Goal: Book appointment/travel/reservation

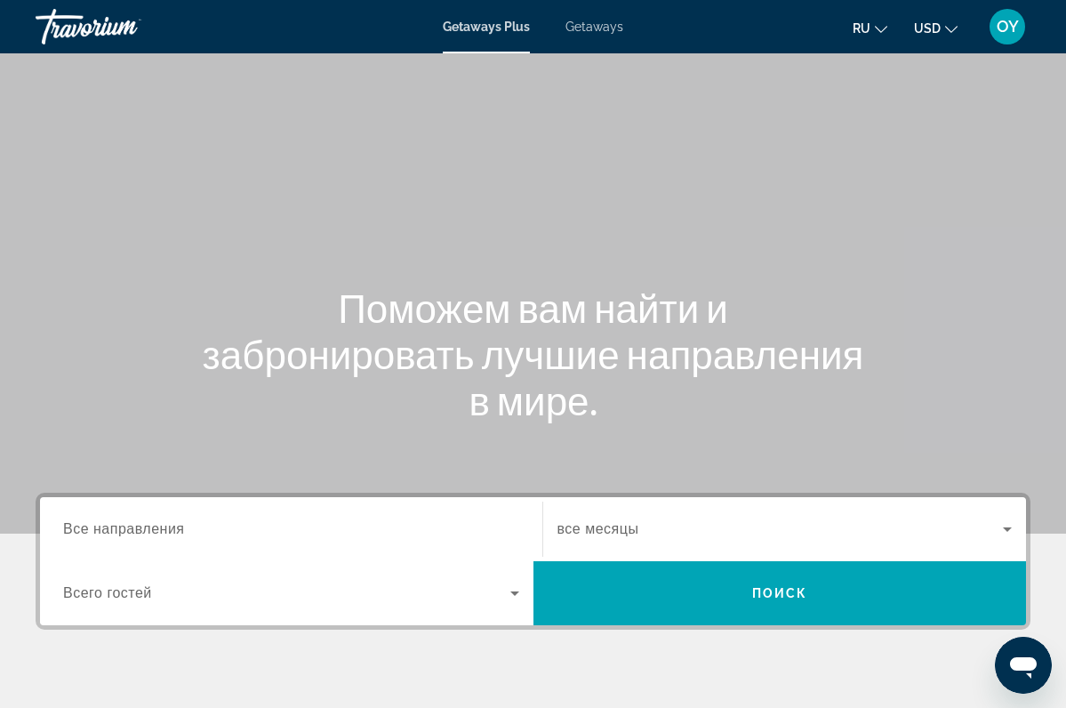
click at [349, 547] on div "Search widget" at bounding box center [291, 529] width 456 height 51
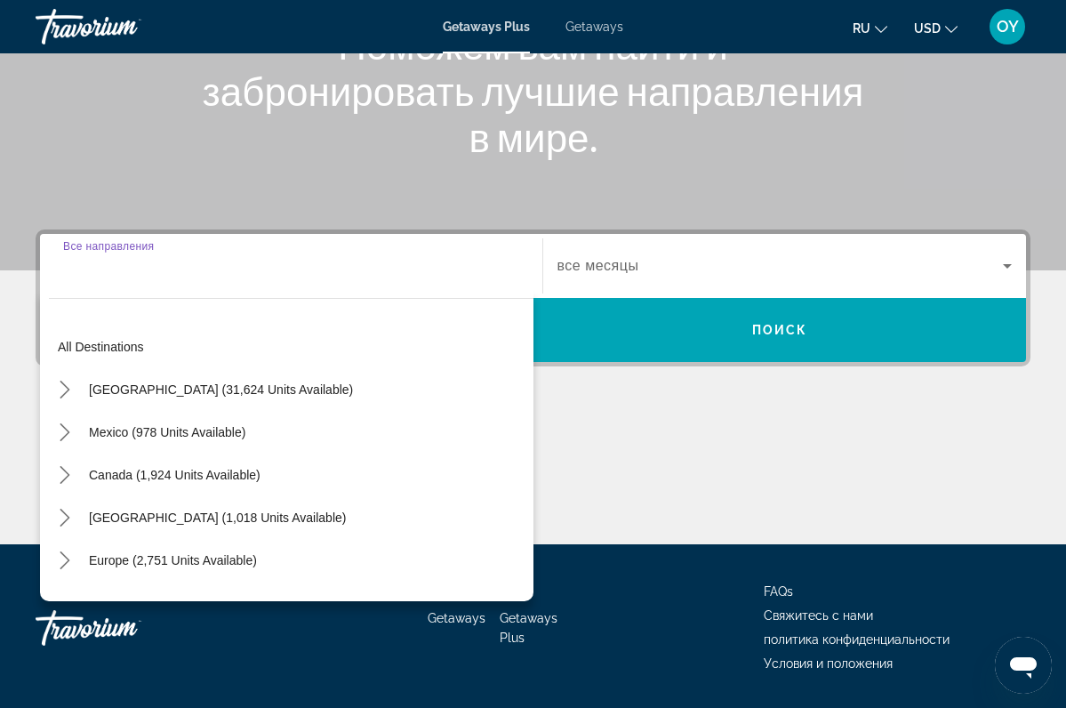
scroll to position [317, 0]
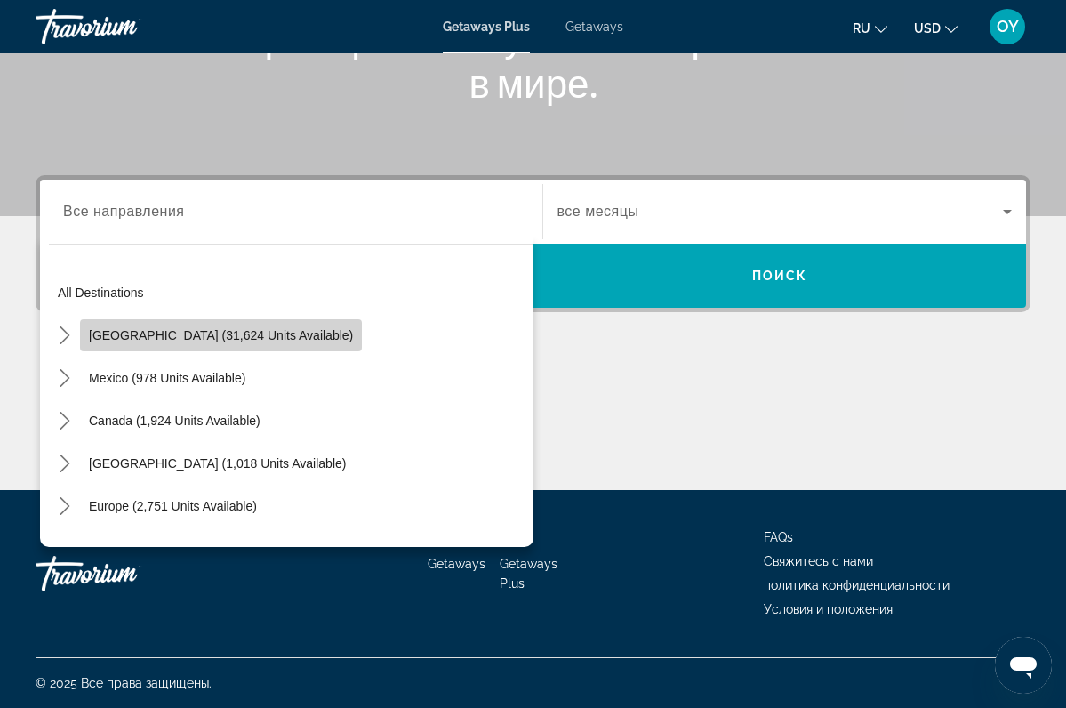
click at [273, 341] on span "[GEOGRAPHIC_DATA] (31,624 units available)" at bounding box center [221, 335] width 264 height 14
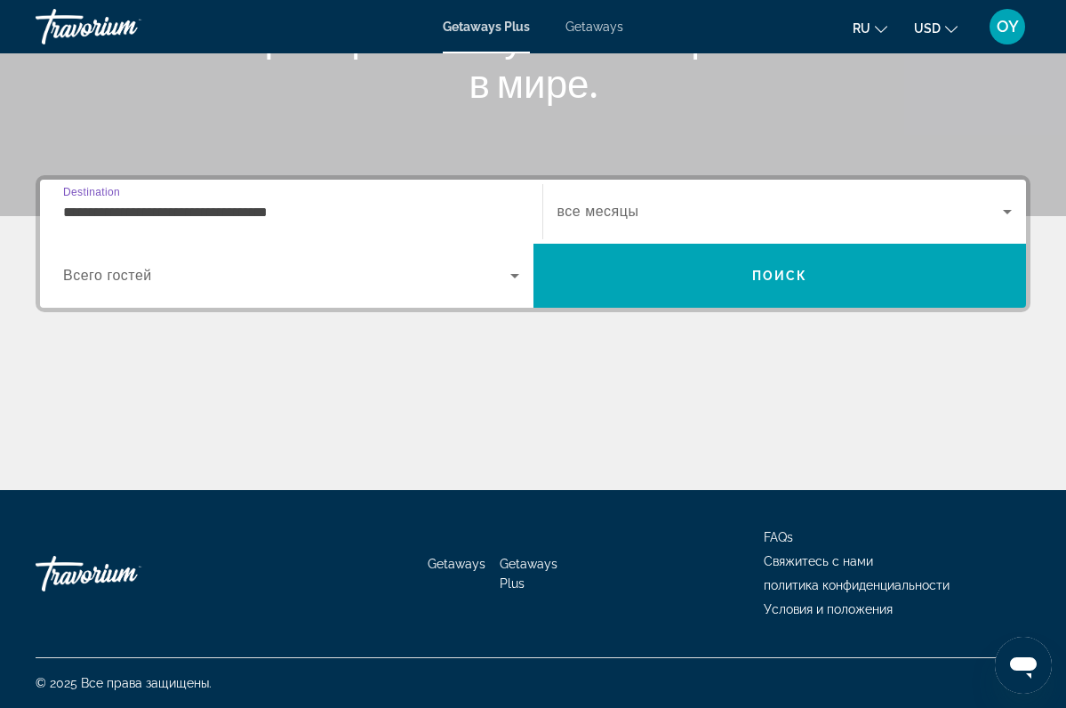
click at [405, 210] on input "**********" at bounding box center [291, 212] width 456 height 21
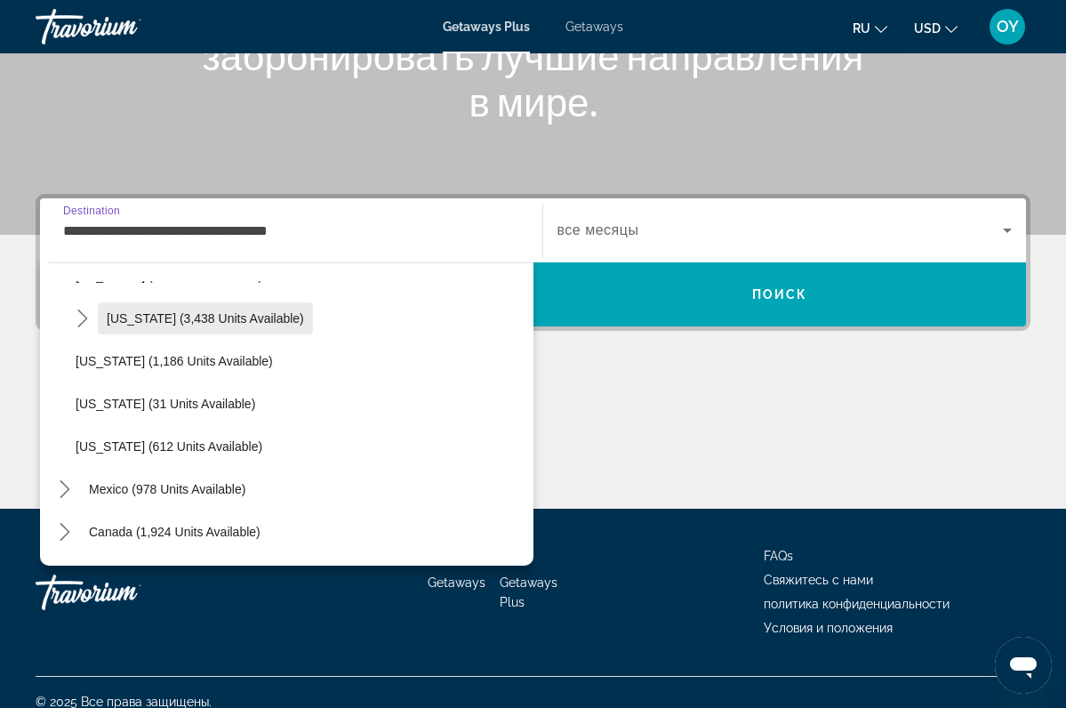
scroll to position [1530, 0]
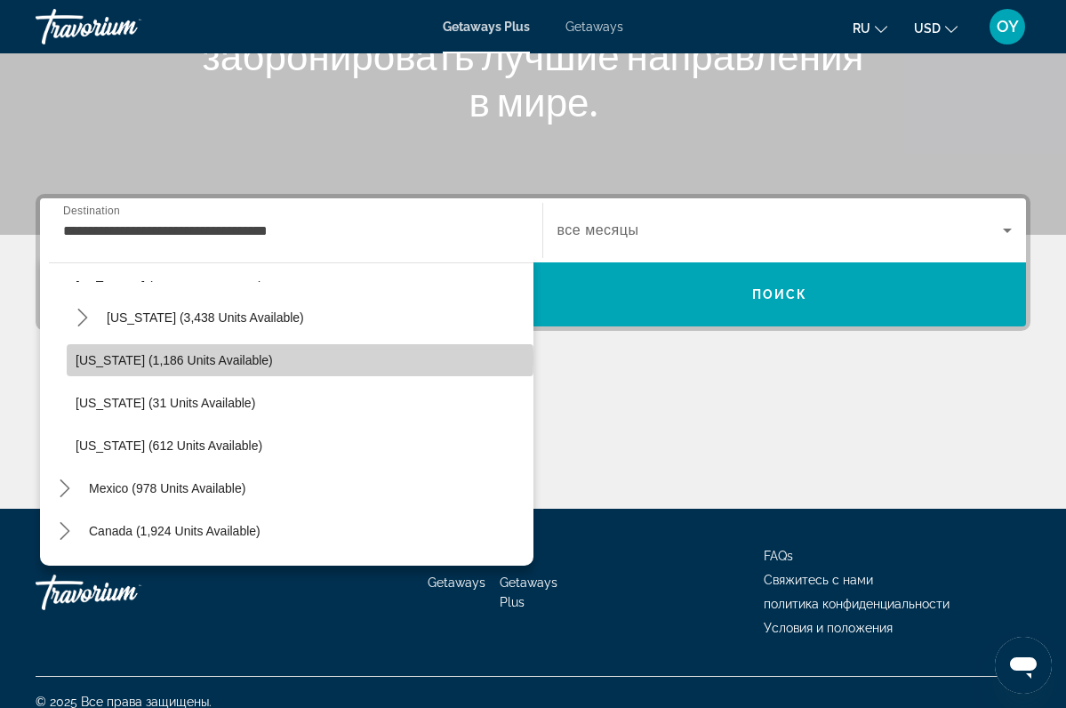
click at [149, 358] on span "[US_STATE] (1,186 units available)" at bounding box center [174, 360] width 197 height 14
type input "**********"
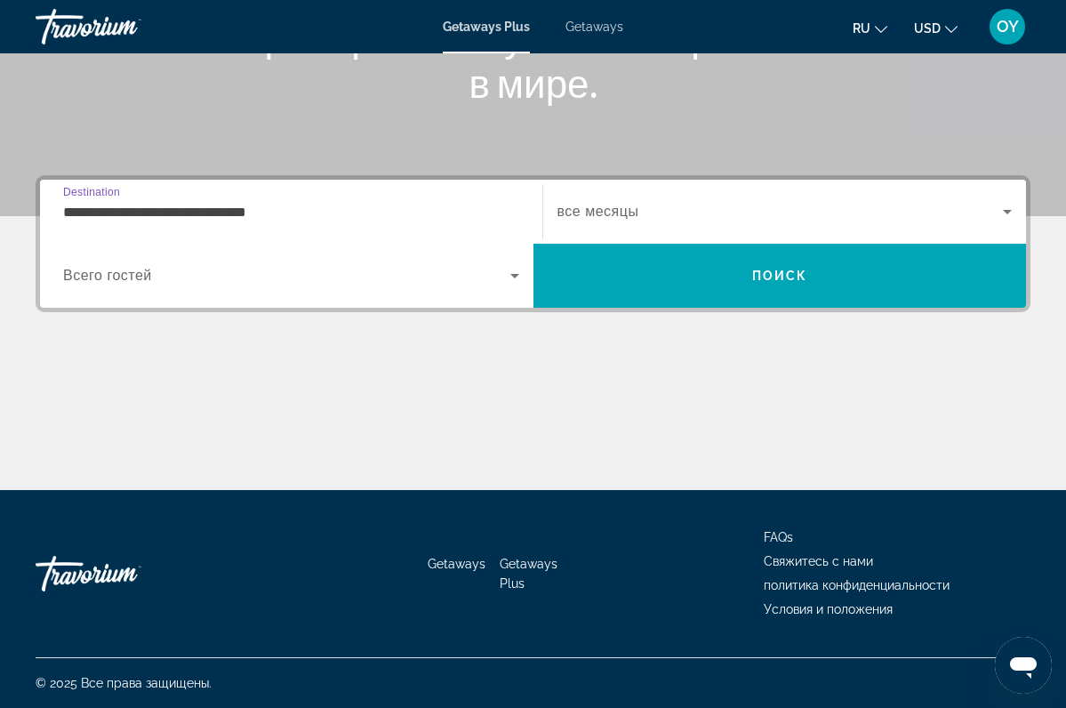
click at [305, 213] on input "**********" at bounding box center [291, 212] width 456 height 21
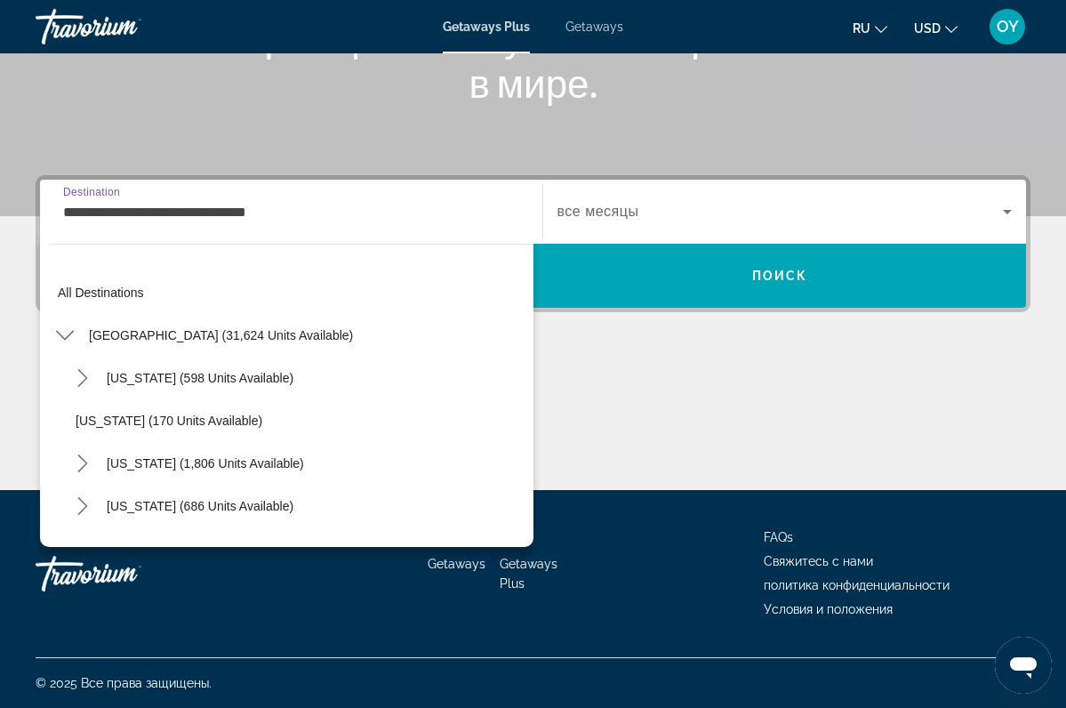
scroll to position [1472, 0]
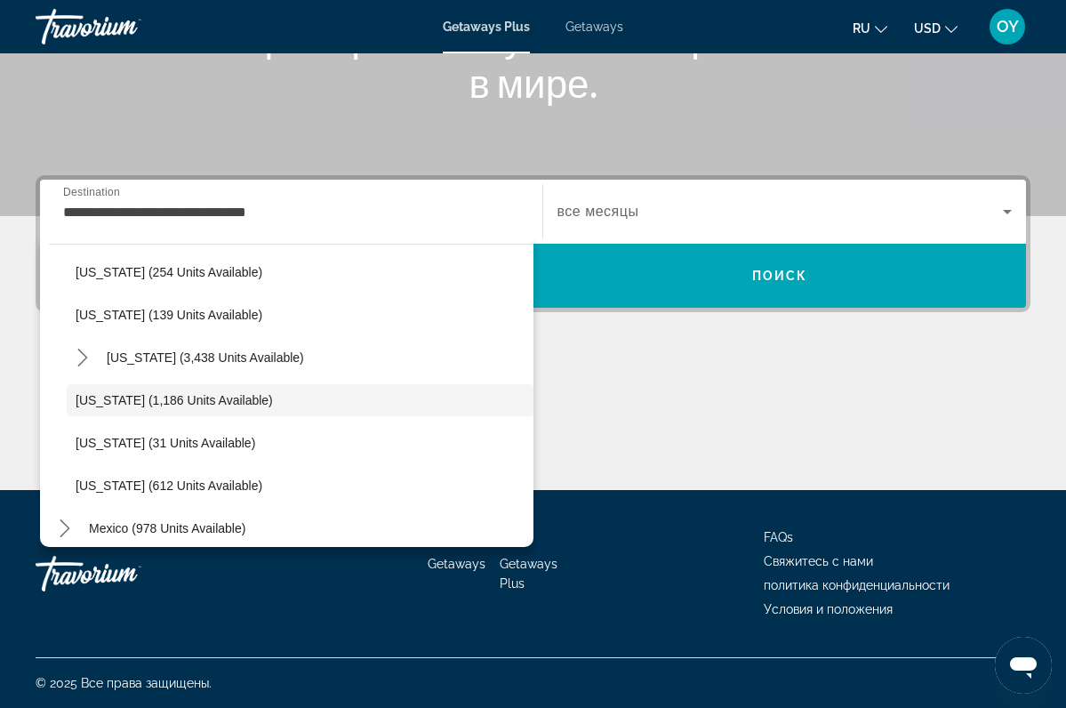
click at [677, 198] on div "Search widget" at bounding box center [785, 212] width 455 height 50
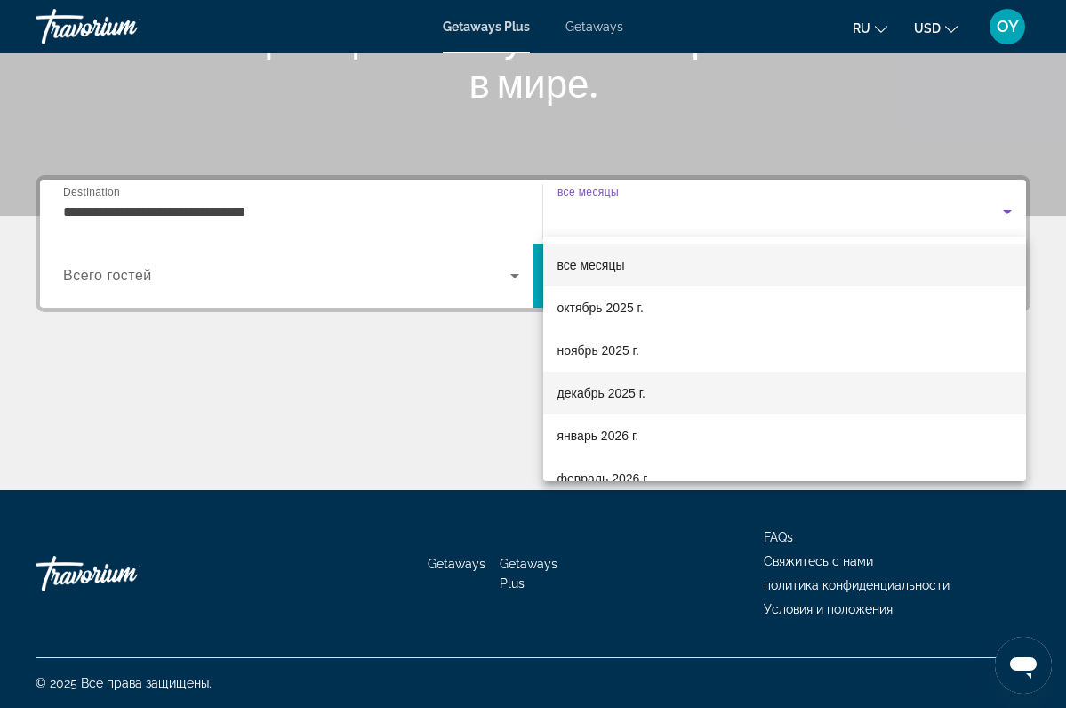
click at [598, 381] on mat-option "декабрь 2025 г." at bounding box center [785, 393] width 484 height 43
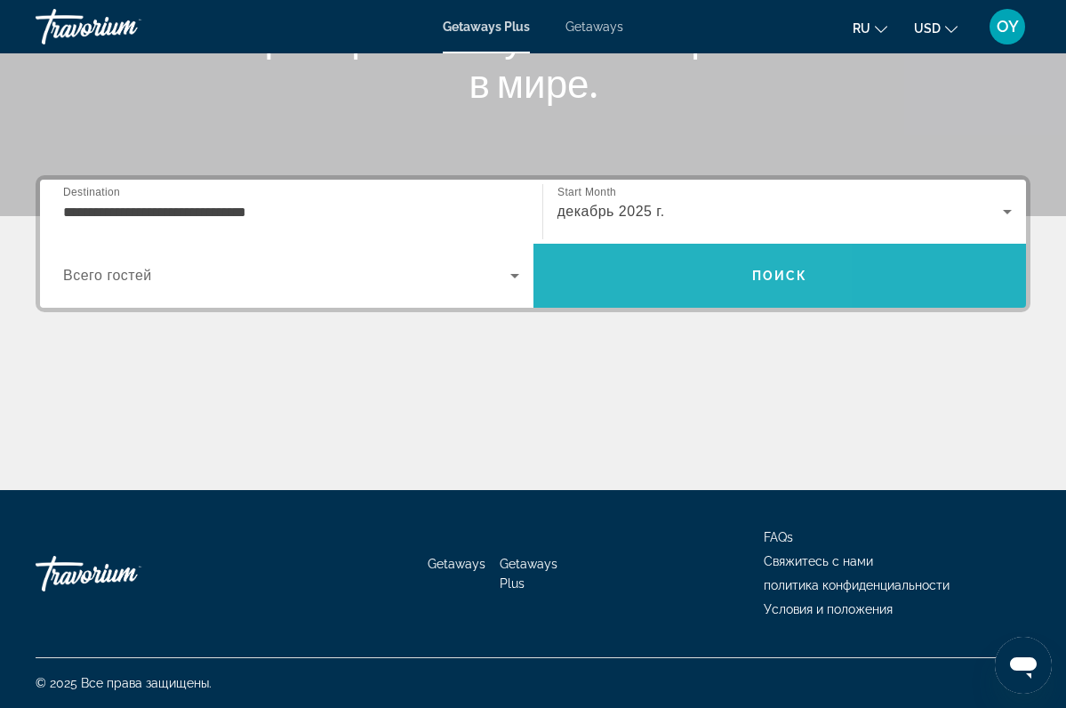
click at [601, 292] on span "Search" at bounding box center [781, 275] width 494 height 43
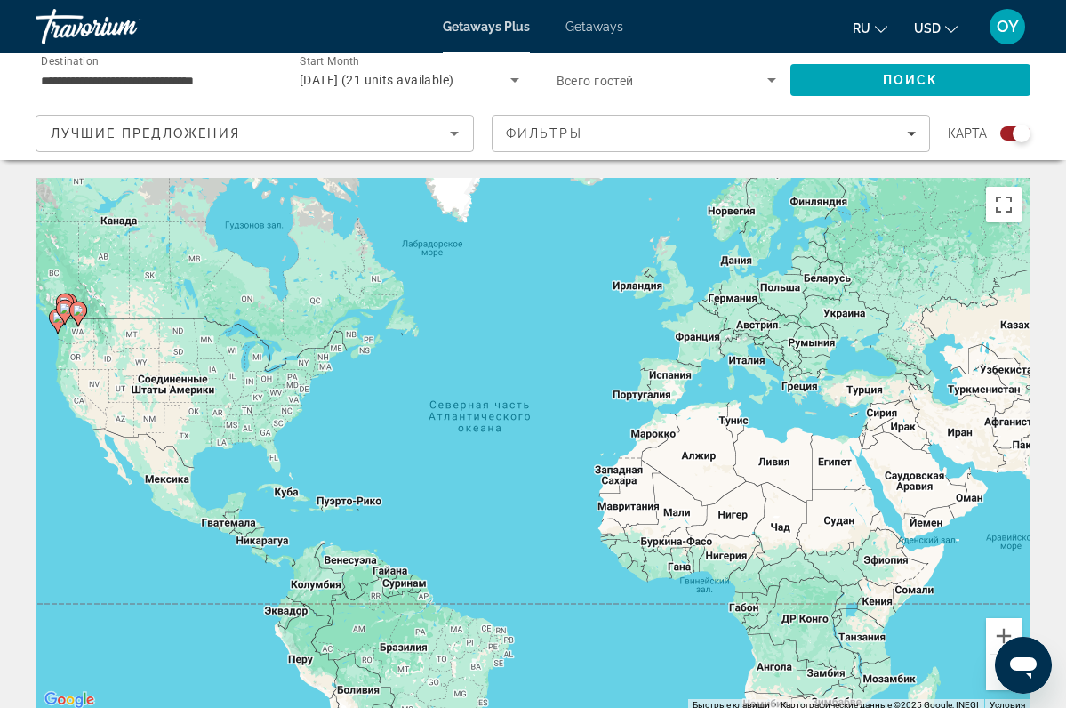
click at [83, 323] on gmp-advanced-marker "Main content" at bounding box center [78, 314] width 18 height 27
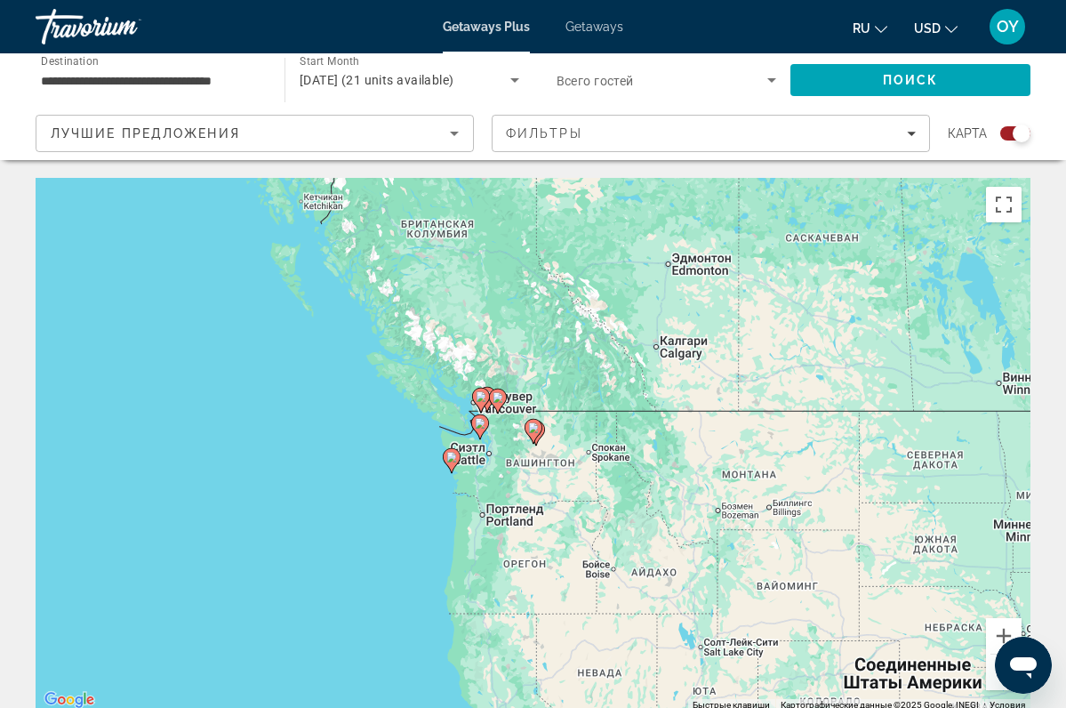
click at [532, 431] on image "Main content" at bounding box center [533, 427] width 11 height 11
type input "**********"
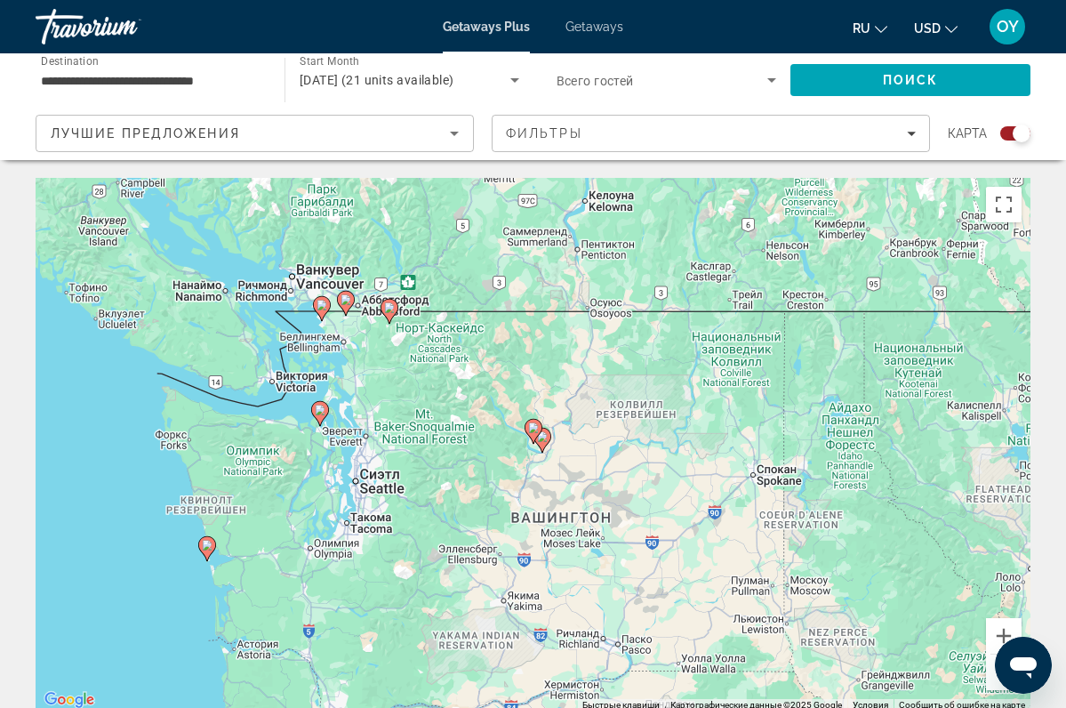
click at [541, 443] on gmp-advanced-marker "Main content" at bounding box center [534, 431] width 18 height 27
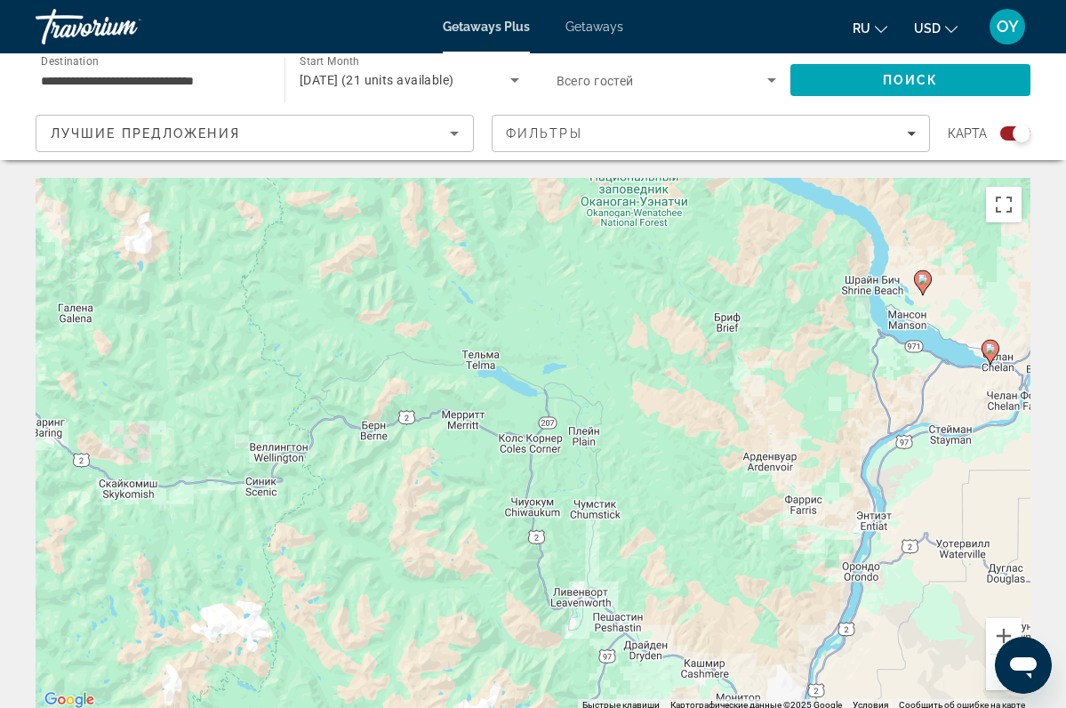
drag, startPoint x: 281, startPoint y: 519, endPoint x: 683, endPoint y: 365, distance: 430.7
click at [683, 365] on div "Чтобы активировать перетаскивание с помощью клавиатуры, нажмите Alt + Ввод. Пос…" at bounding box center [533, 445] width 995 height 534
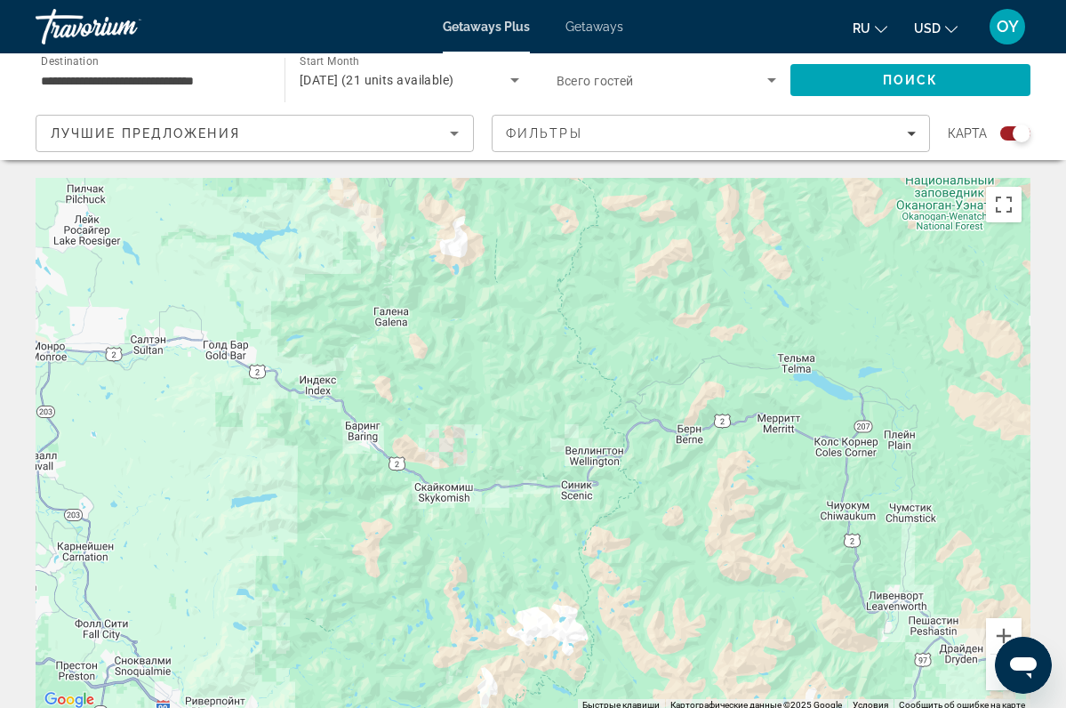
drag, startPoint x: 237, startPoint y: 501, endPoint x: 544, endPoint y: 499, distance: 306.8
click at [549, 505] on div "Чтобы активировать перетаскивание с помощью клавиатуры, нажмите Alt + Ввод. Пос…" at bounding box center [533, 445] width 995 height 534
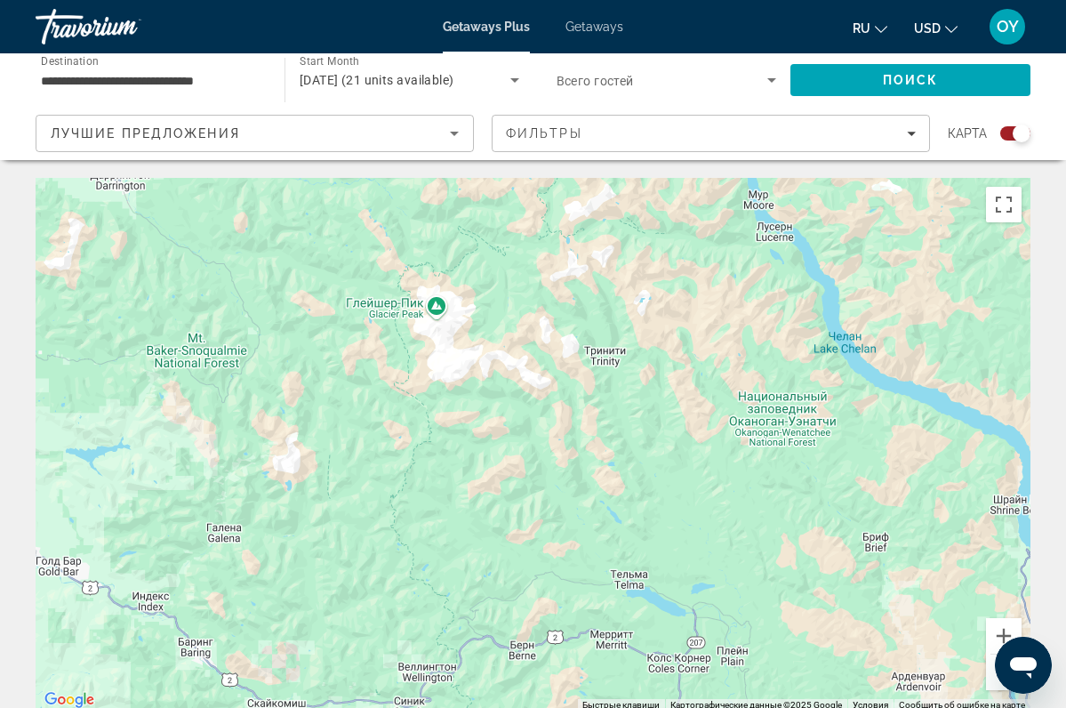
drag, startPoint x: 600, startPoint y: 393, endPoint x: 422, endPoint y: 618, distance: 286.8
click at [423, 619] on div "Чтобы активировать перетаскивание с помощью клавиатуры, нажмите Alt + Ввод. Пос…" at bounding box center [533, 445] width 995 height 534
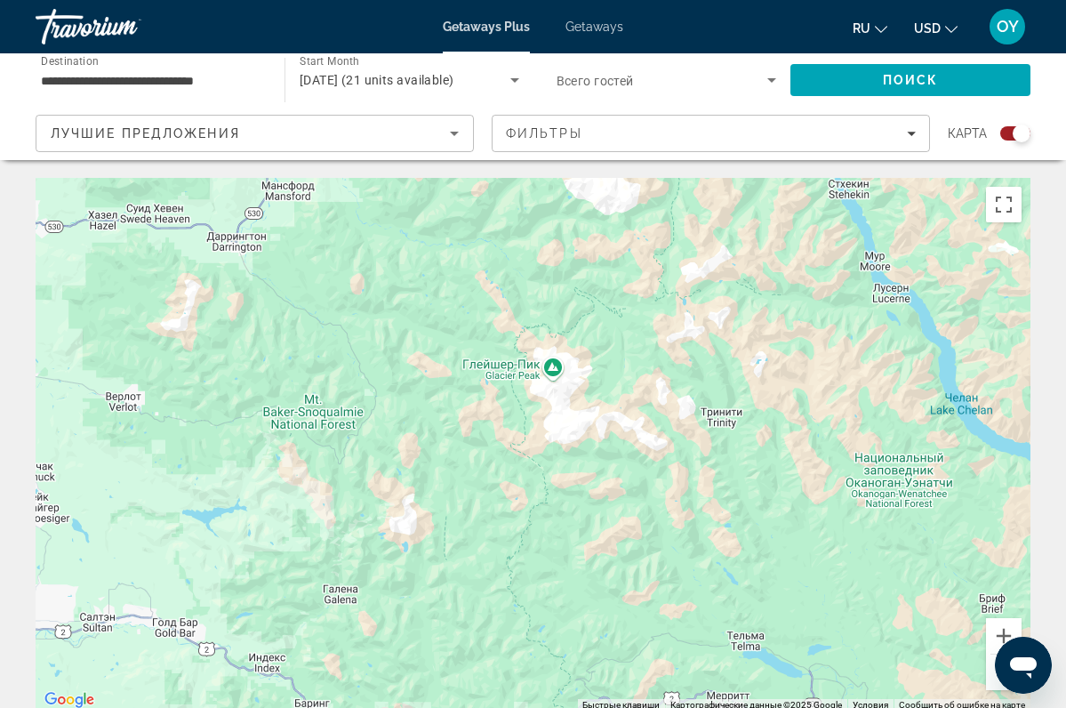
drag, startPoint x: 674, startPoint y: 507, endPoint x: 789, endPoint y: 569, distance: 130.5
click at [789, 569] on div "Чтобы активировать перетаскивание с помощью клавиатуры, нажмите Alt + Ввод. Пос…" at bounding box center [533, 445] width 995 height 534
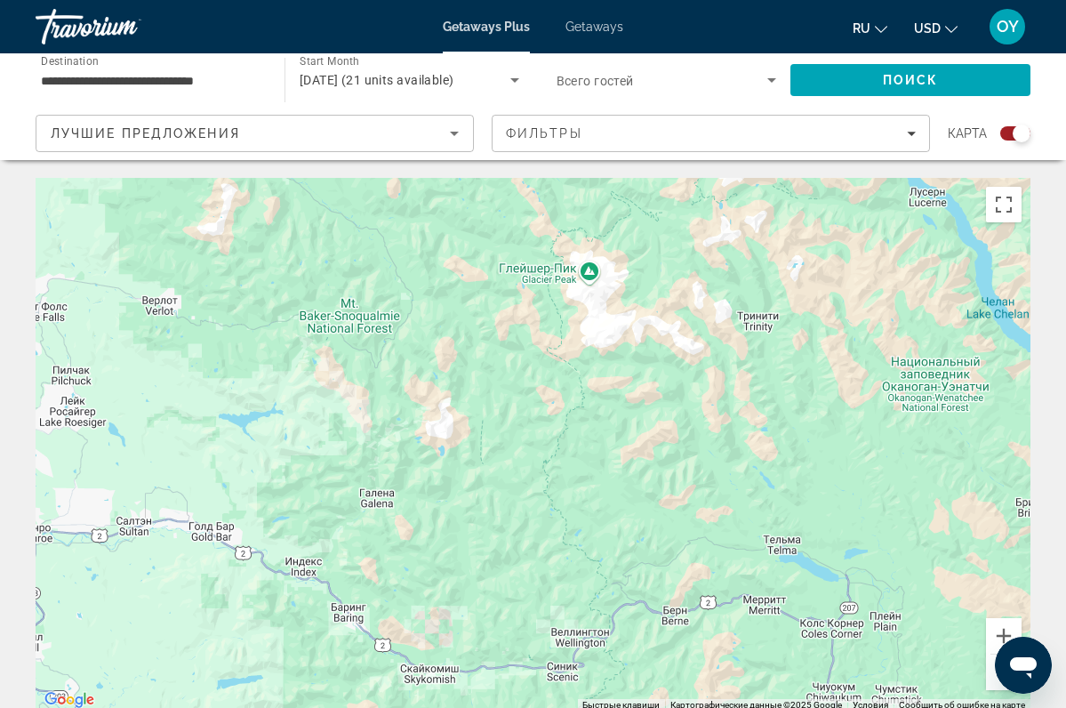
drag, startPoint x: 654, startPoint y: 526, endPoint x: 691, endPoint y: 433, distance: 100.2
click at [691, 433] on div "Чтобы активировать перетаскивание с помощью клавиатуры, нажмите Alt + Ввод. Пос…" at bounding box center [533, 445] width 995 height 534
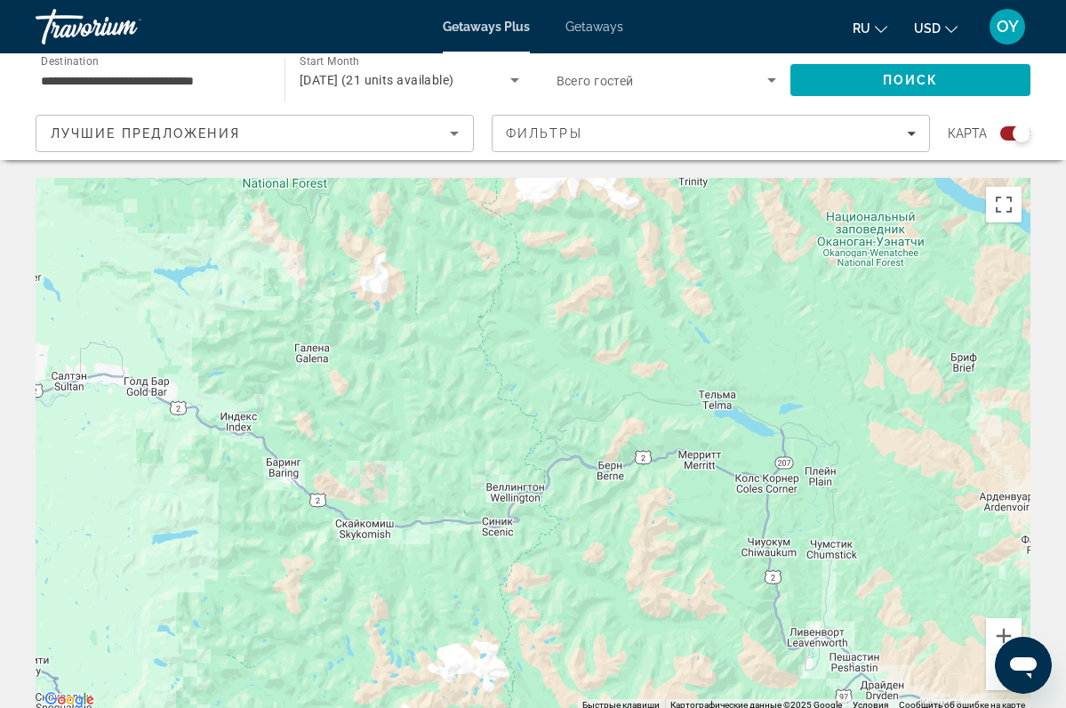
drag, startPoint x: 563, startPoint y: 478, endPoint x: 482, endPoint y: 317, distance: 180.9
click at [482, 317] on div "Чтобы активировать перетаскивание с помощью клавиатуры, нажмите Alt + Ввод. Пос…" at bounding box center [533, 445] width 995 height 534
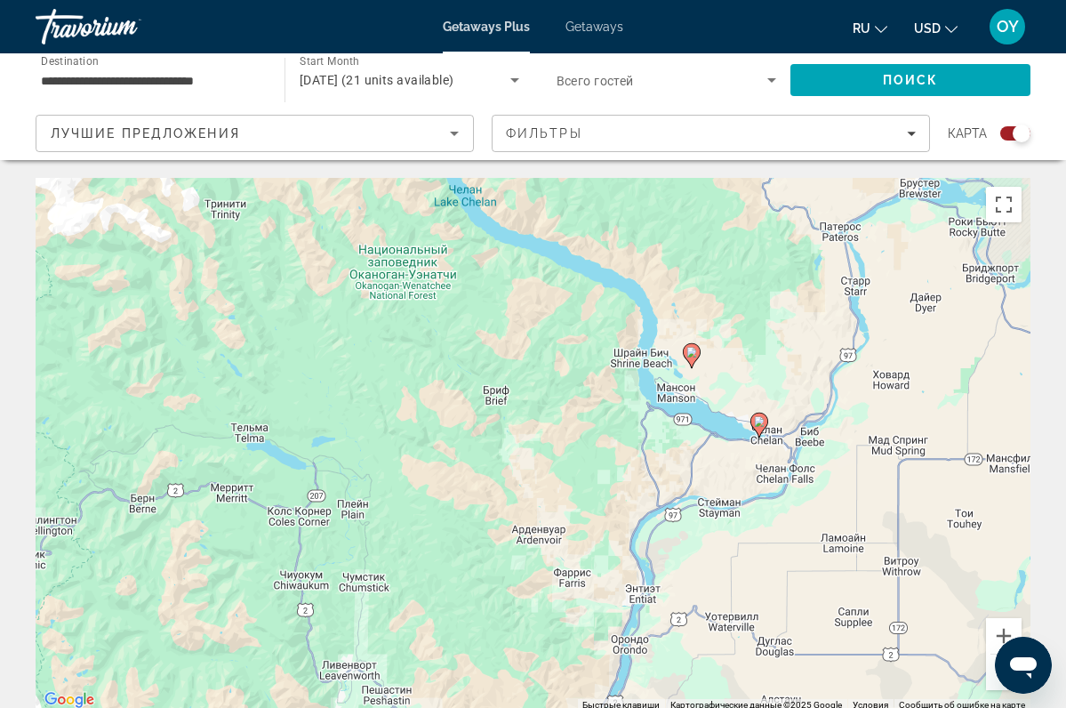
drag, startPoint x: 801, startPoint y: 368, endPoint x: 344, endPoint y: 428, distance: 460.9
click at [346, 427] on div "Чтобы активировать перетаскивание с помощью клавиатуры, нажмите Alt + Ввод. Пос…" at bounding box center [533, 445] width 995 height 534
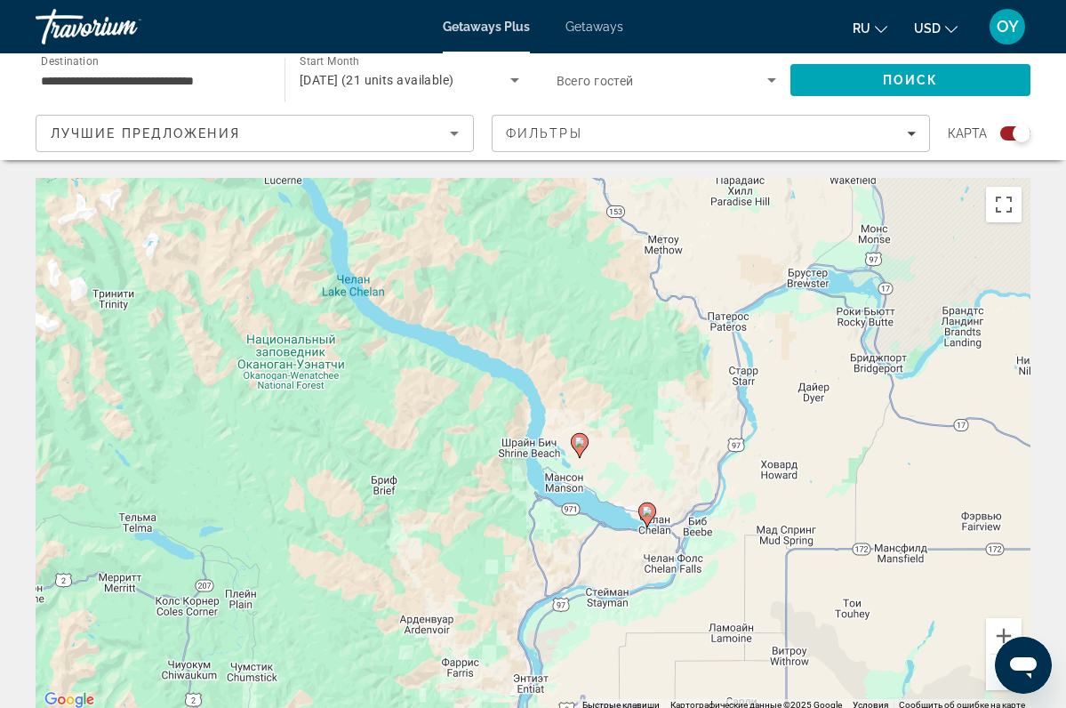
drag, startPoint x: 763, startPoint y: 414, endPoint x: 659, endPoint y: 498, distance: 133.5
click at [659, 498] on div "Чтобы активировать перетаскивание с помощью клавиатуры, нажмите Alt + Ввод. Пос…" at bounding box center [533, 445] width 995 height 534
click at [1004, 632] on button "Увеличить" at bounding box center [1004, 636] width 36 height 36
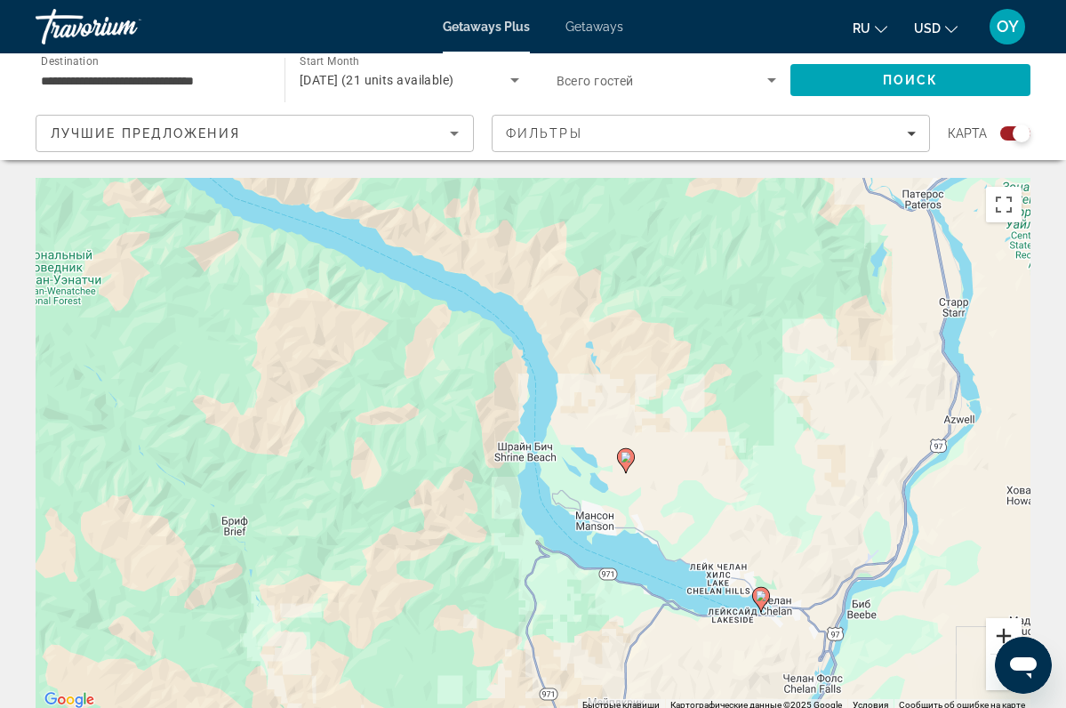
click at [999, 629] on button "Увеличить" at bounding box center [1004, 636] width 36 height 36
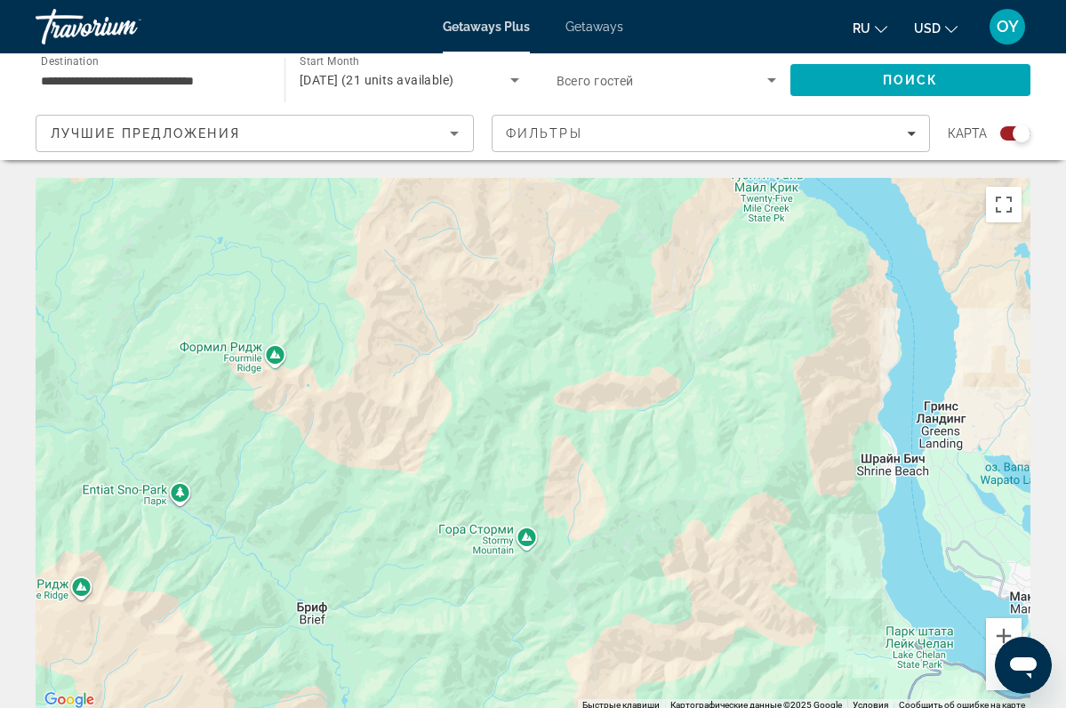
drag, startPoint x: 644, startPoint y: 516, endPoint x: 1021, endPoint y: 524, distance: 377.1
click at [1021, 524] on div "Чтобы активировать перетаскивание с помощью клавиатуры, нажмите Alt + Ввод. Пос…" at bounding box center [533, 445] width 995 height 534
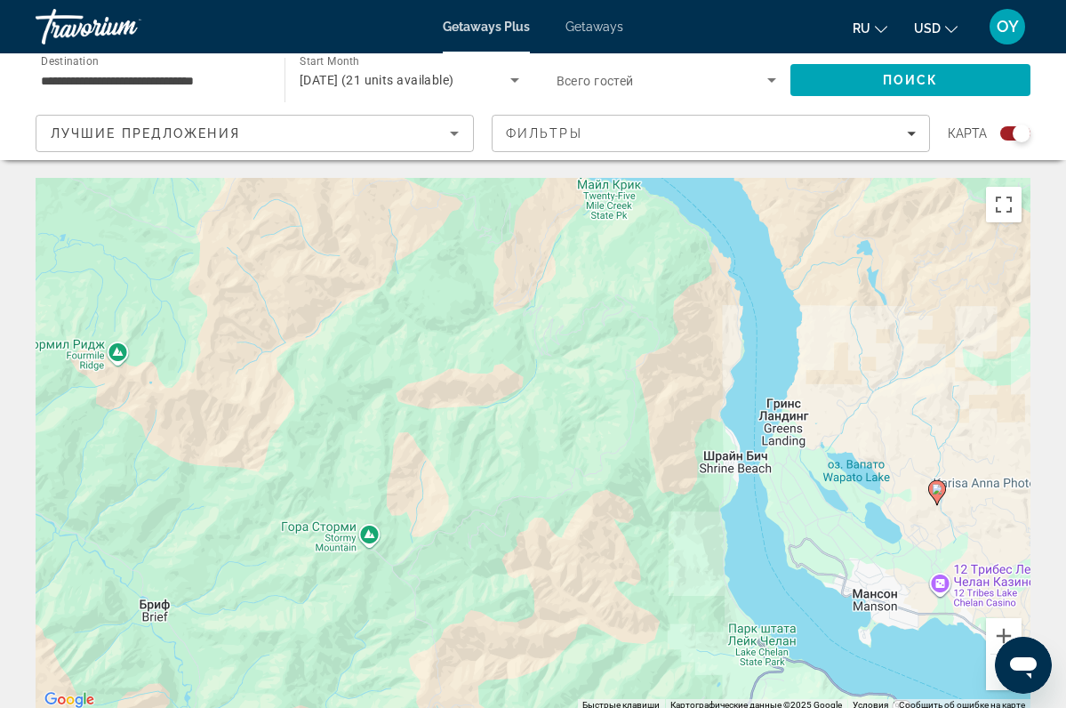
drag, startPoint x: 568, startPoint y: 575, endPoint x: 299, endPoint y: 663, distance: 283.4
click at [299, 662] on div "Чтобы активировать перетаскивание с помощью клавиатуры, нажмите Alt + Ввод. Пос…" at bounding box center [533, 445] width 995 height 534
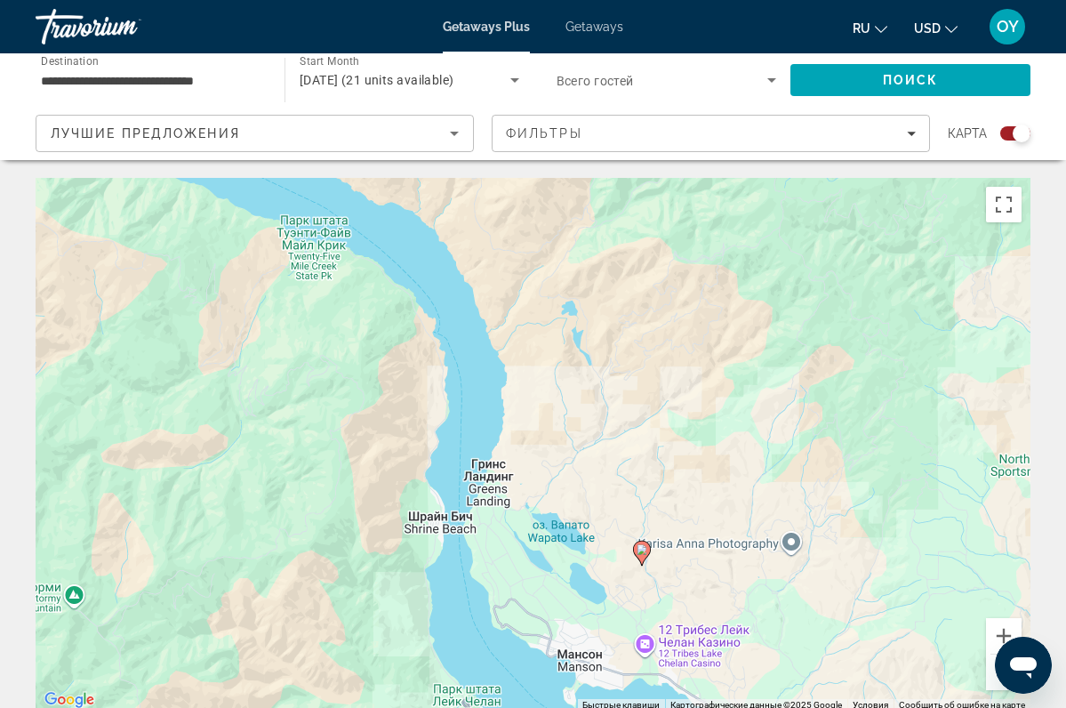
drag, startPoint x: 896, startPoint y: 518, endPoint x: 703, endPoint y: 429, distance: 212.8
click at [703, 429] on div "Чтобы активировать перетаскивание с помощью клавиатуры, нажмите Alt + Ввод. Пос…" at bounding box center [533, 445] width 995 height 534
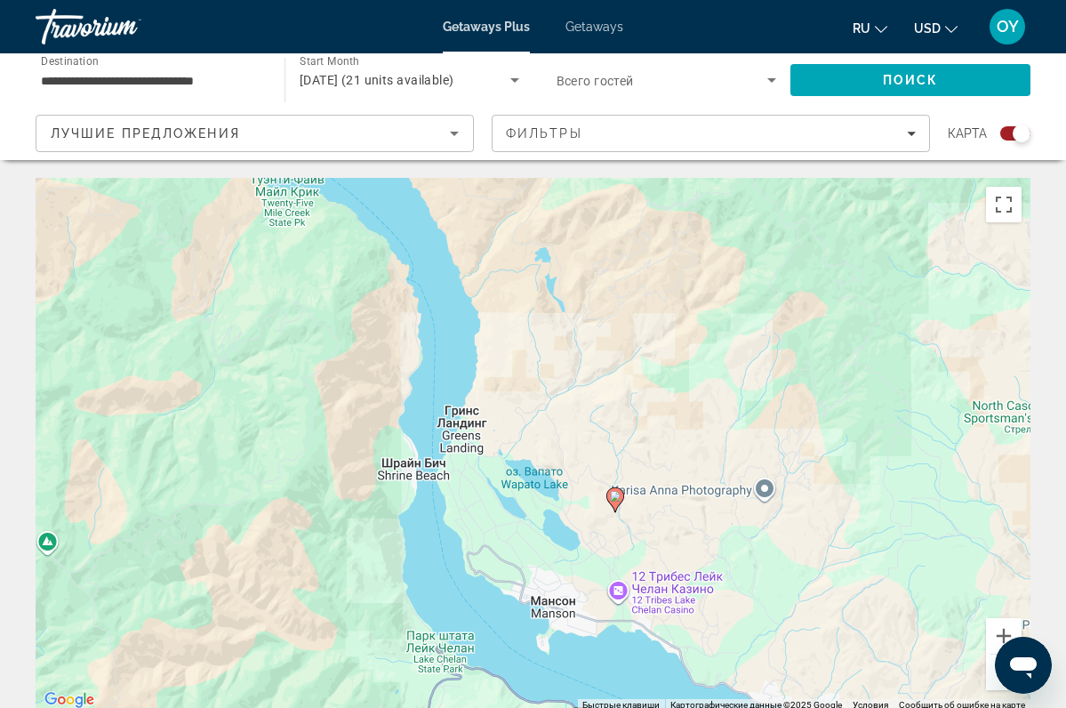
click at [617, 498] on image "Main content" at bounding box center [615, 496] width 11 height 11
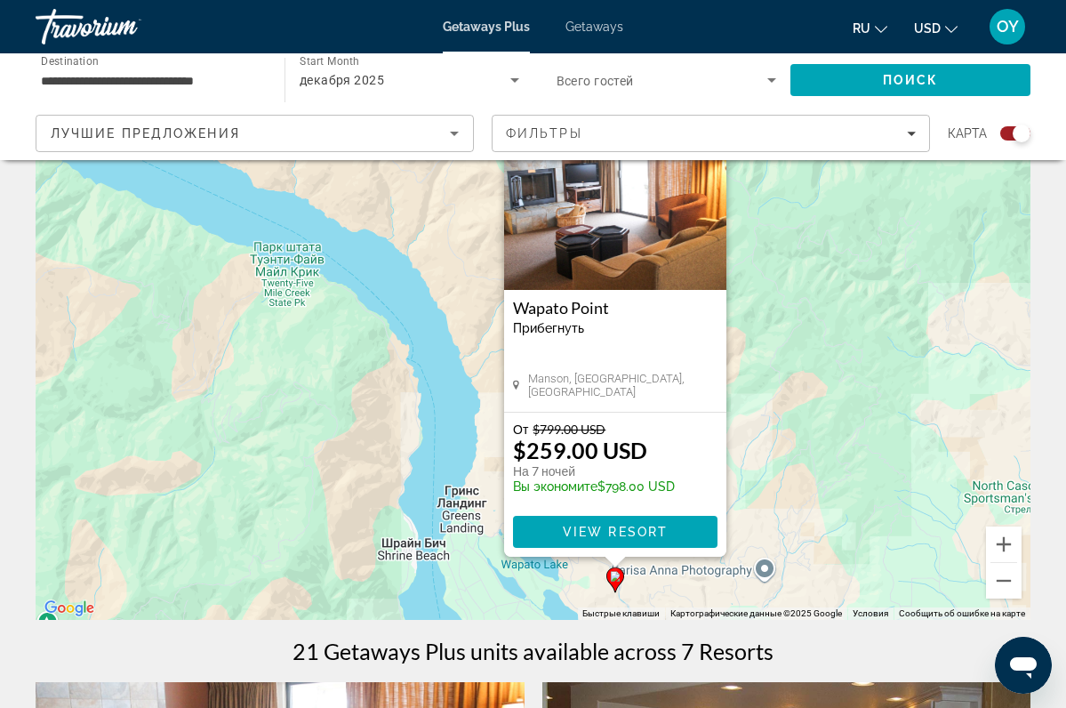
scroll to position [84, 0]
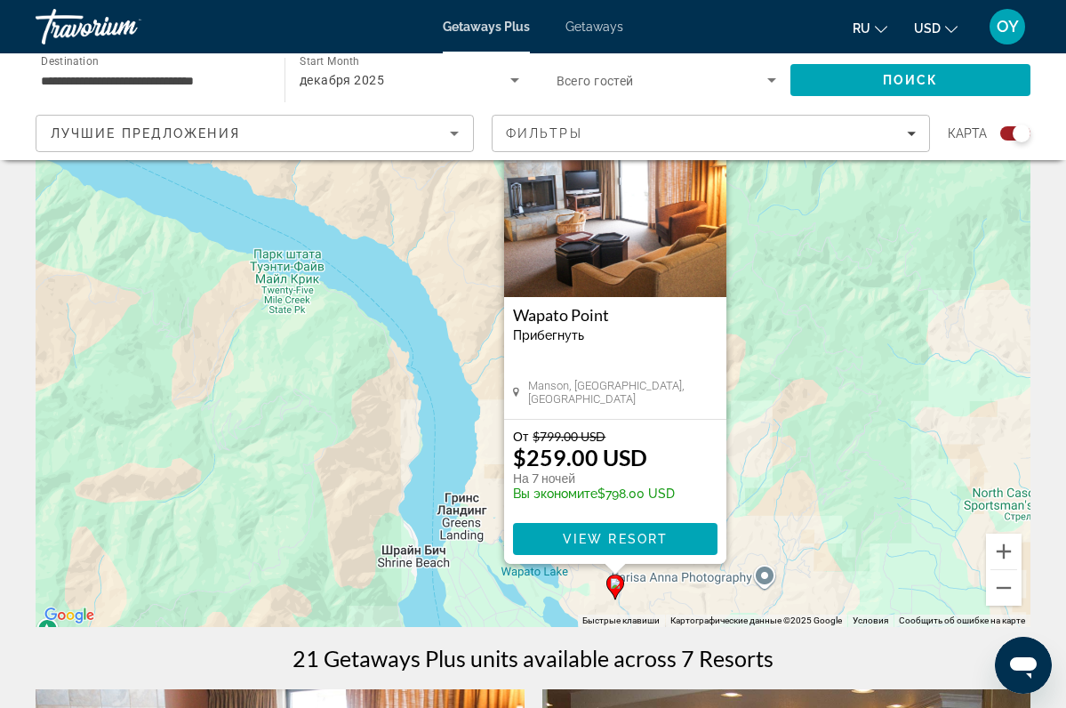
click at [575, 29] on span "Getaways" at bounding box center [595, 27] width 58 height 14
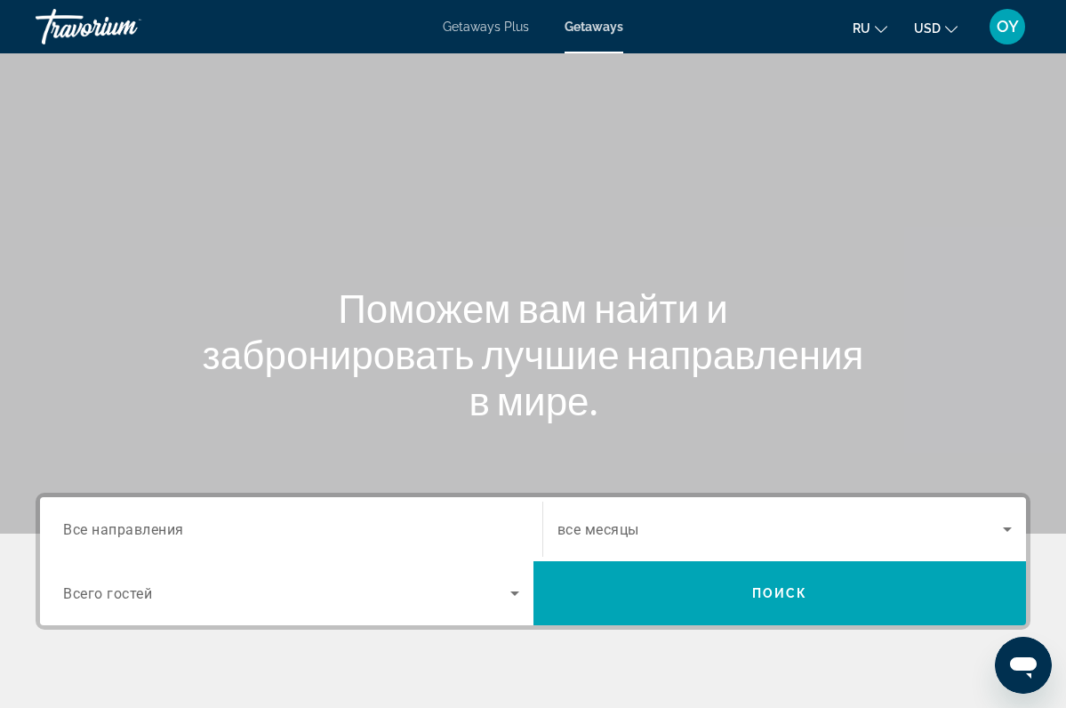
click at [230, 526] on input "Destination Все направления" at bounding box center [291, 529] width 456 height 21
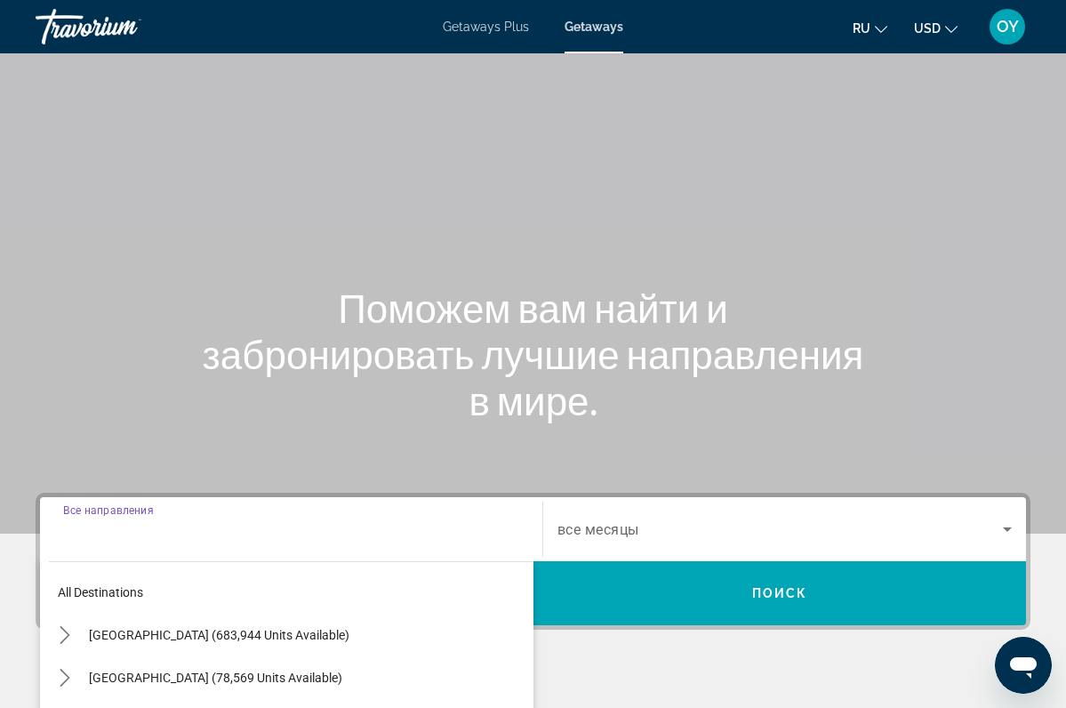
scroll to position [317, 0]
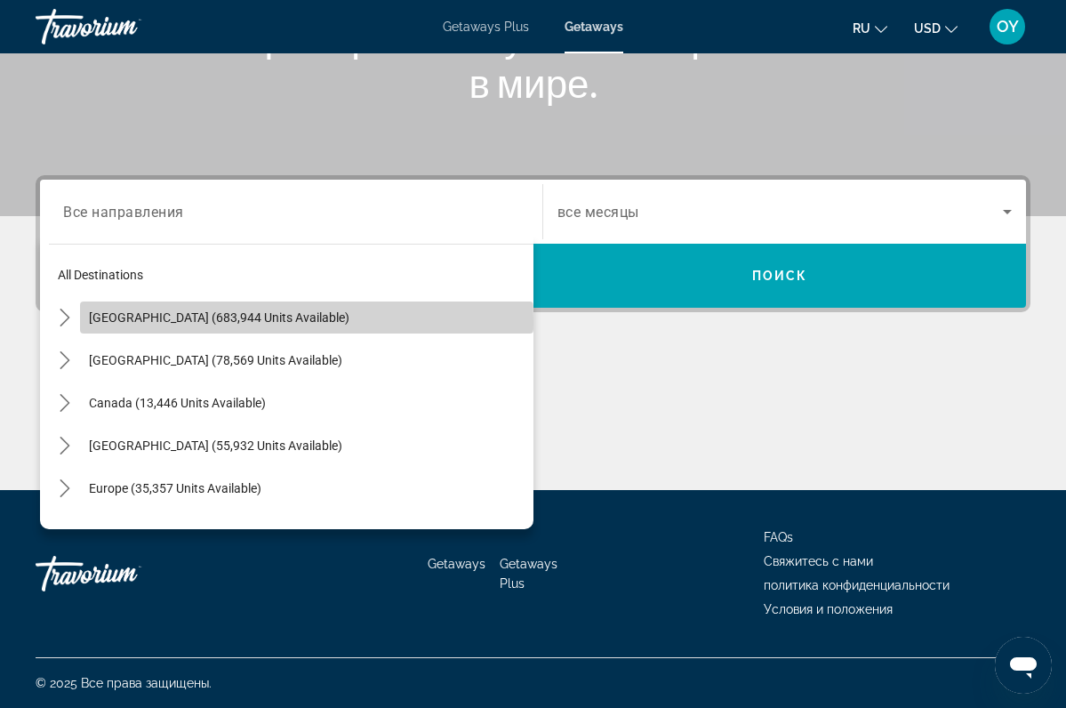
click at [246, 323] on span "[GEOGRAPHIC_DATA] (683,944 units available)" at bounding box center [219, 317] width 261 height 14
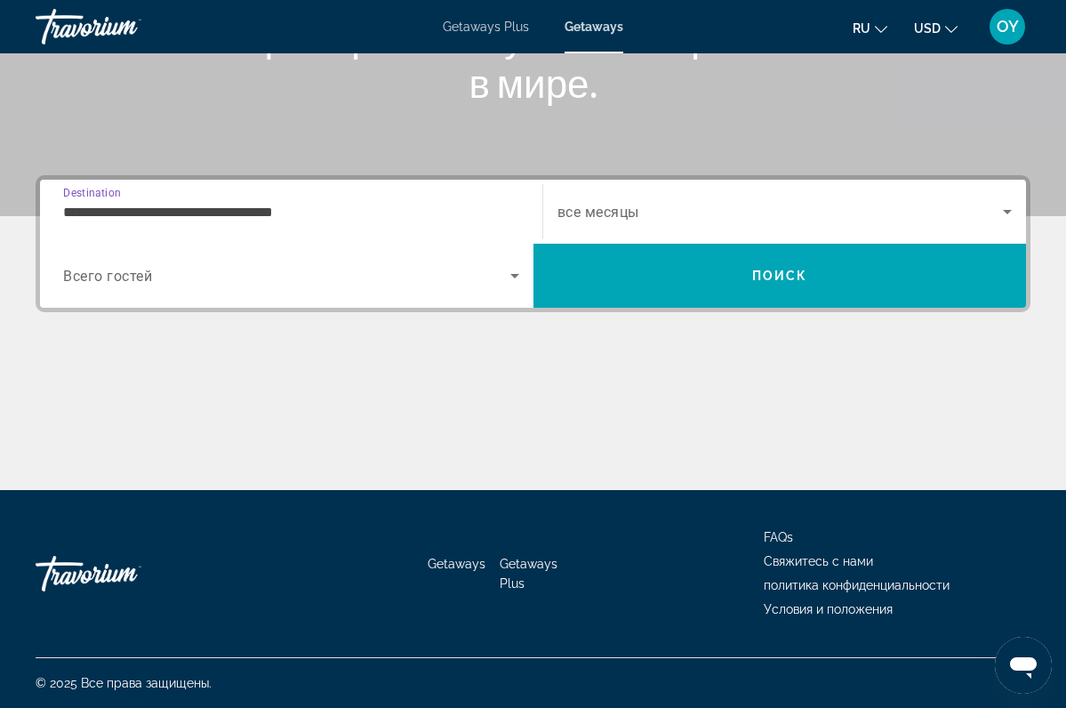
click at [296, 213] on input "**********" at bounding box center [291, 212] width 456 height 21
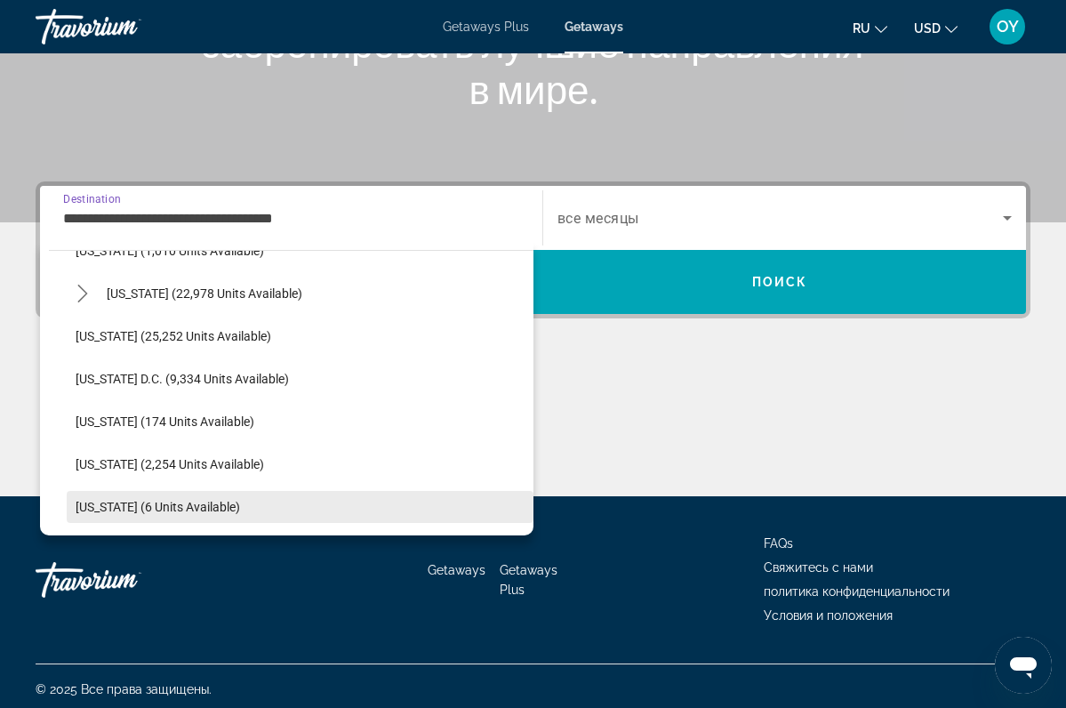
scroll to position [1687, 0]
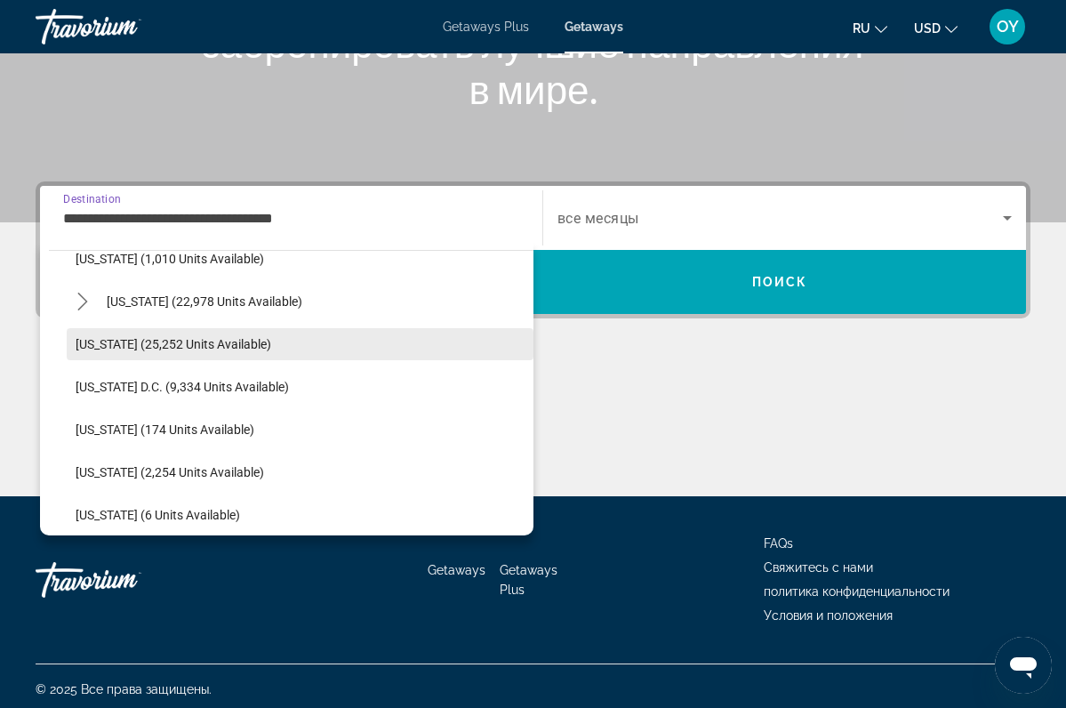
click at [250, 348] on span "[US_STATE] (25,252 units available)" at bounding box center [174, 344] width 196 height 14
type input "**********"
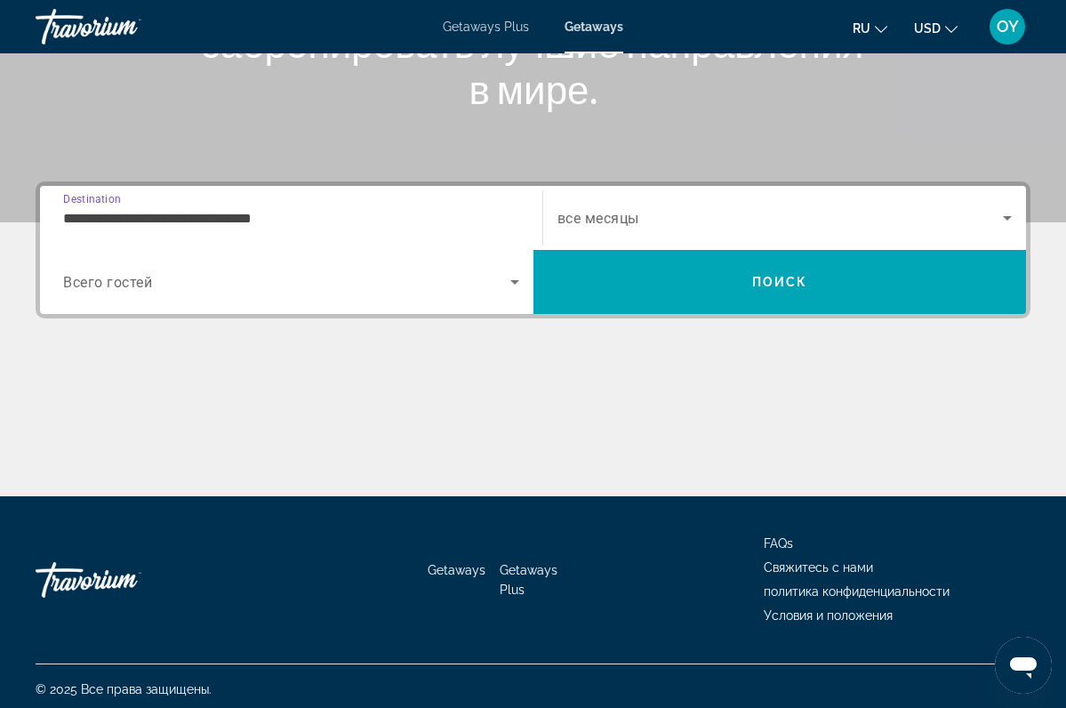
scroll to position [317, 0]
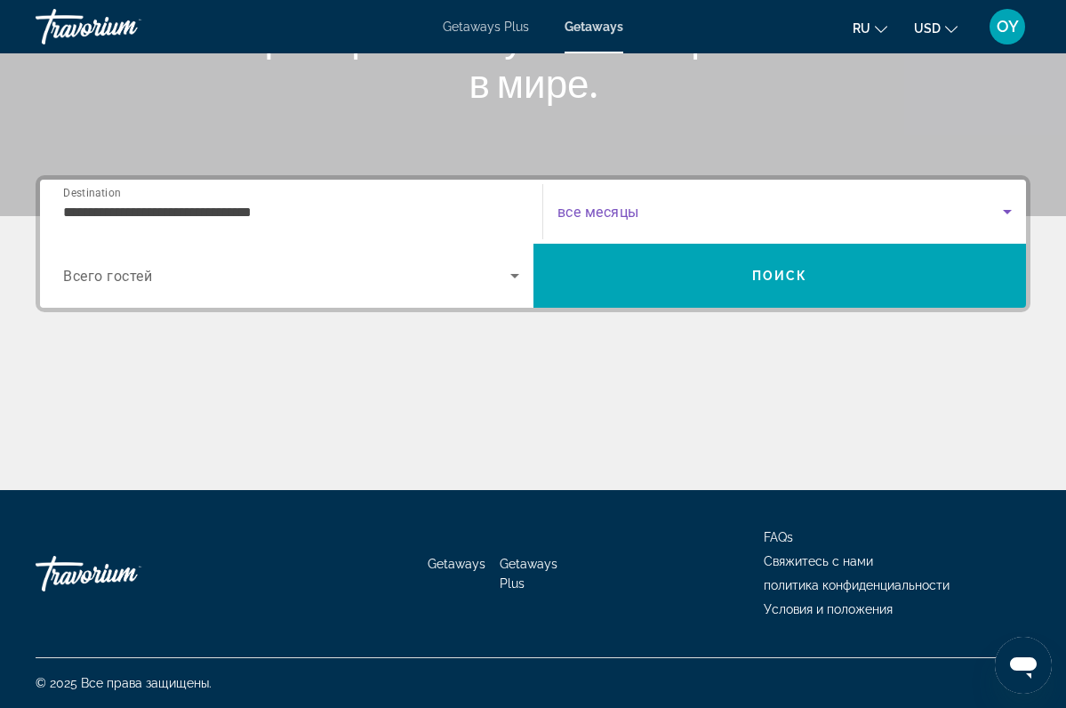
click at [659, 203] on span "Search widget" at bounding box center [781, 211] width 446 height 21
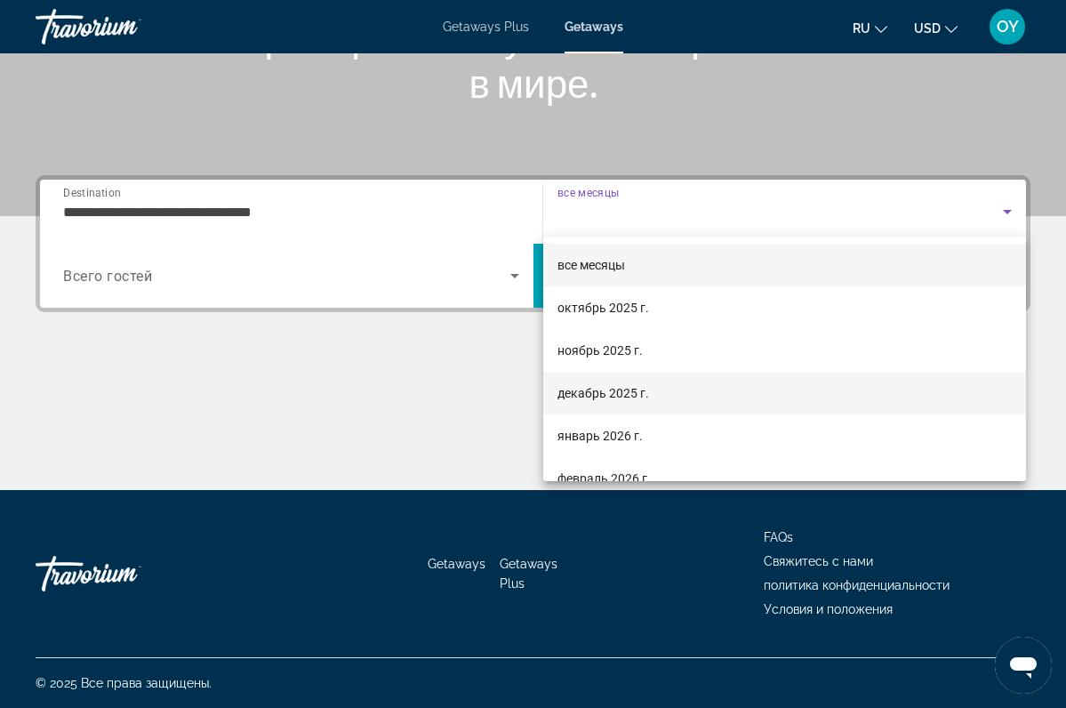
click at [594, 387] on span "декабрь 2025 г." at bounding box center [604, 392] width 92 height 21
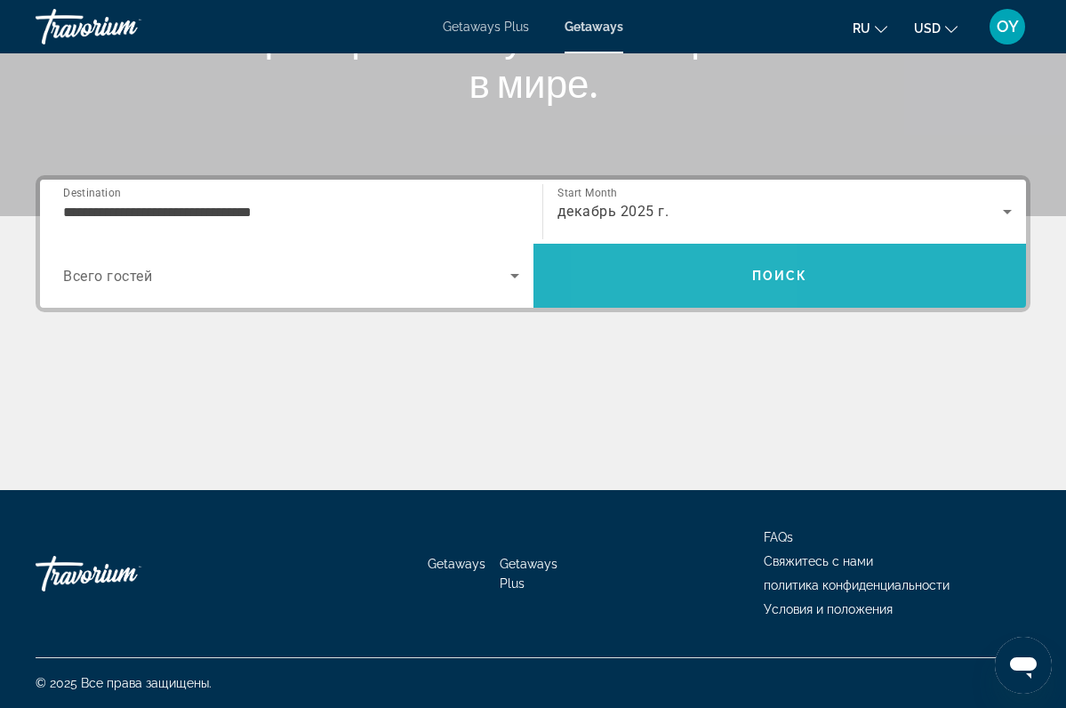
click at [686, 289] on span "Search" at bounding box center [781, 275] width 494 height 43
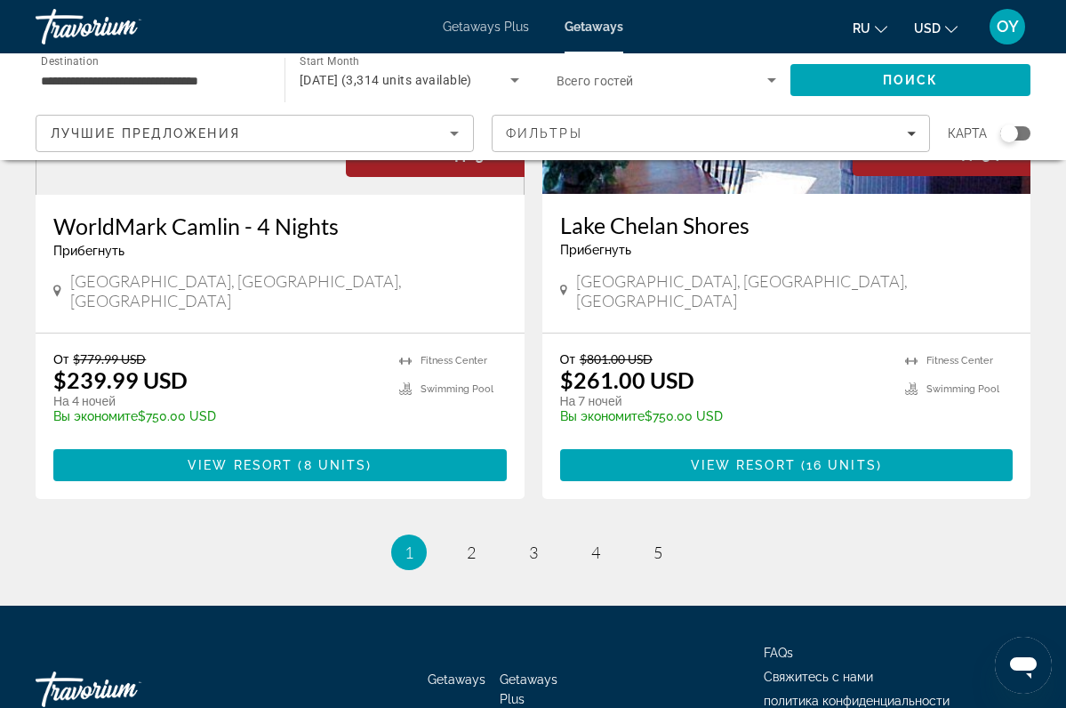
scroll to position [3437, 0]
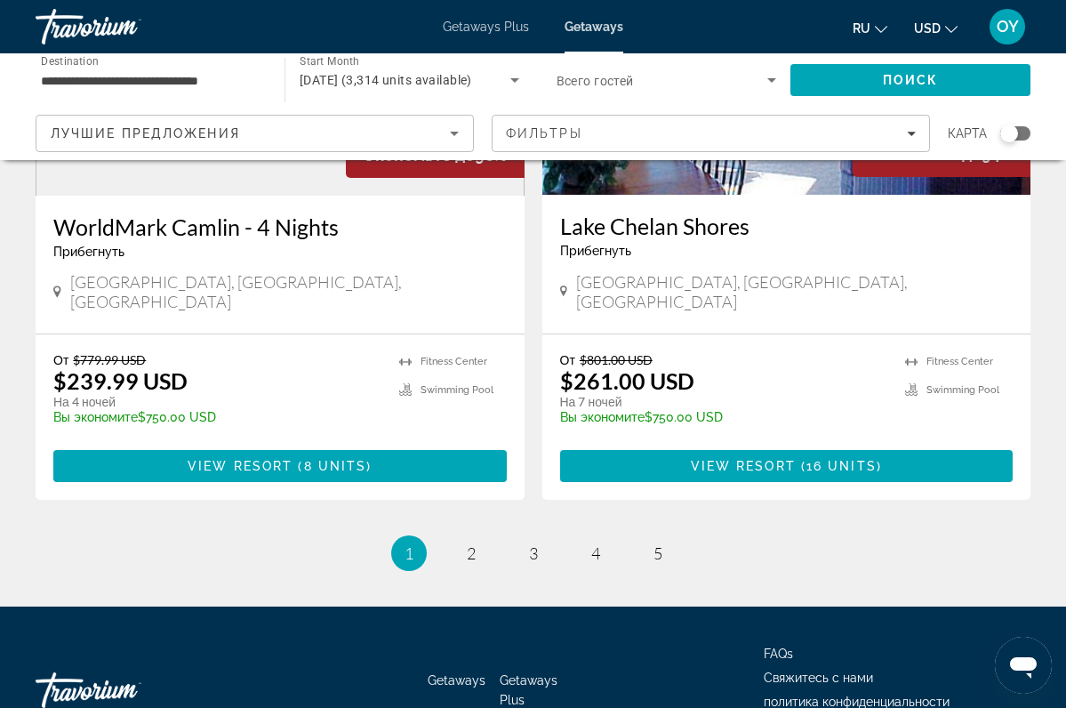
click at [1008, 129] on div "Search widget" at bounding box center [1009, 133] width 18 height 18
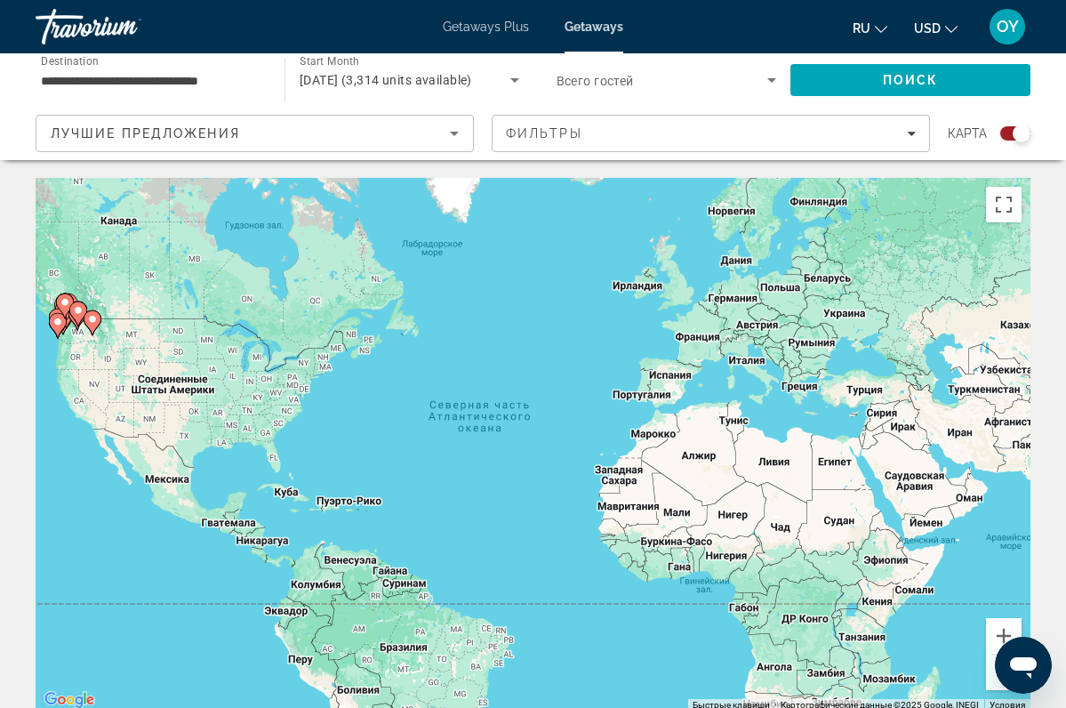
scroll to position [0, 0]
click at [77, 324] on icon "Main content" at bounding box center [77, 313] width 16 height 23
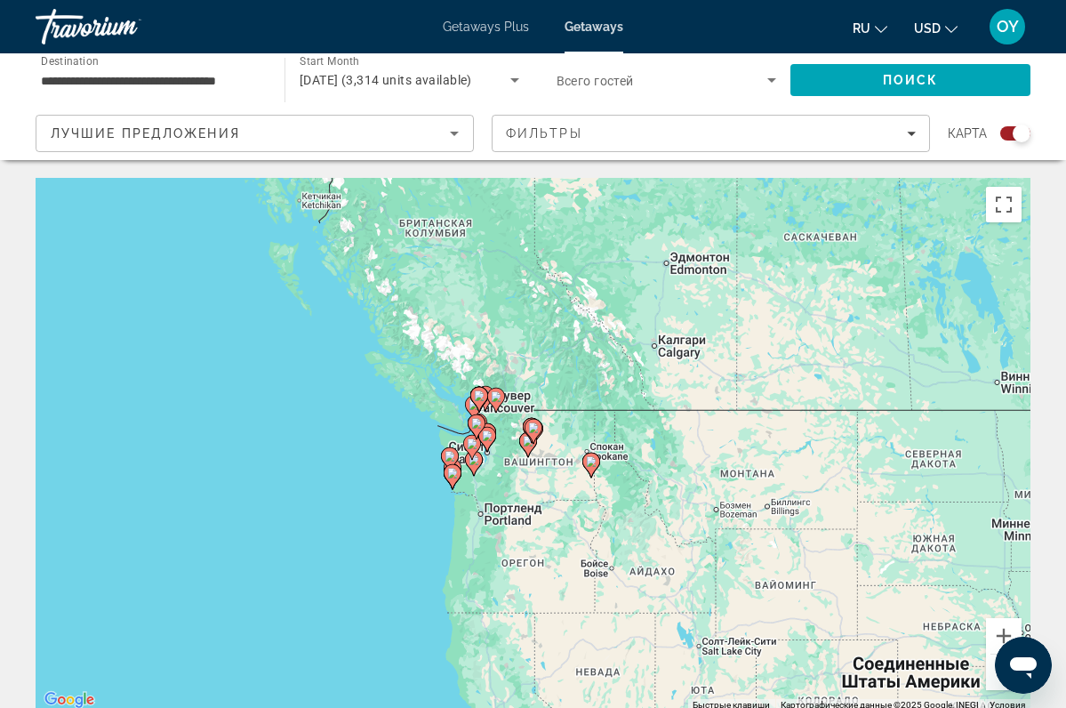
click at [481, 457] on icon "Main content" at bounding box center [473, 463] width 16 height 23
type input "**********"
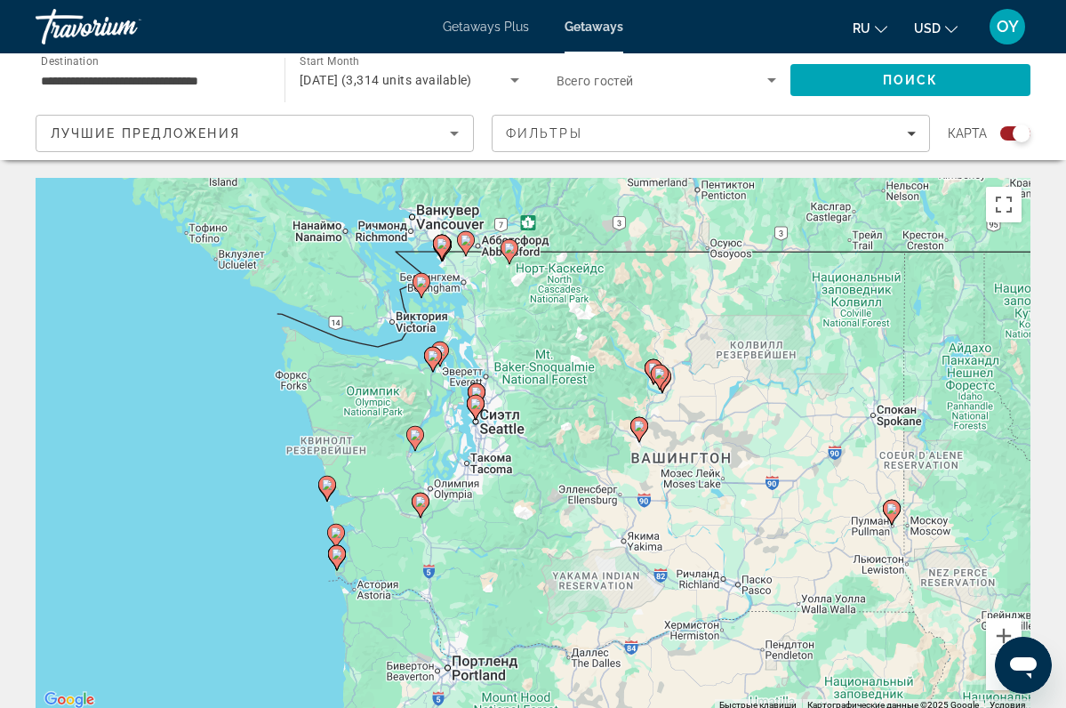
drag, startPoint x: 652, startPoint y: 426, endPoint x: 536, endPoint y: 502, distance: 138.6
click at [536, 502] on div "Чтобы активировать перетаскивание с помощью клавиатуры, нажмите Alt + Ввод. Пос…" at bounding box center [533, 445] width 995 height 534
click at [639, 434] on icon "Main content" at bounding box center [638, 429] width 16 height 23
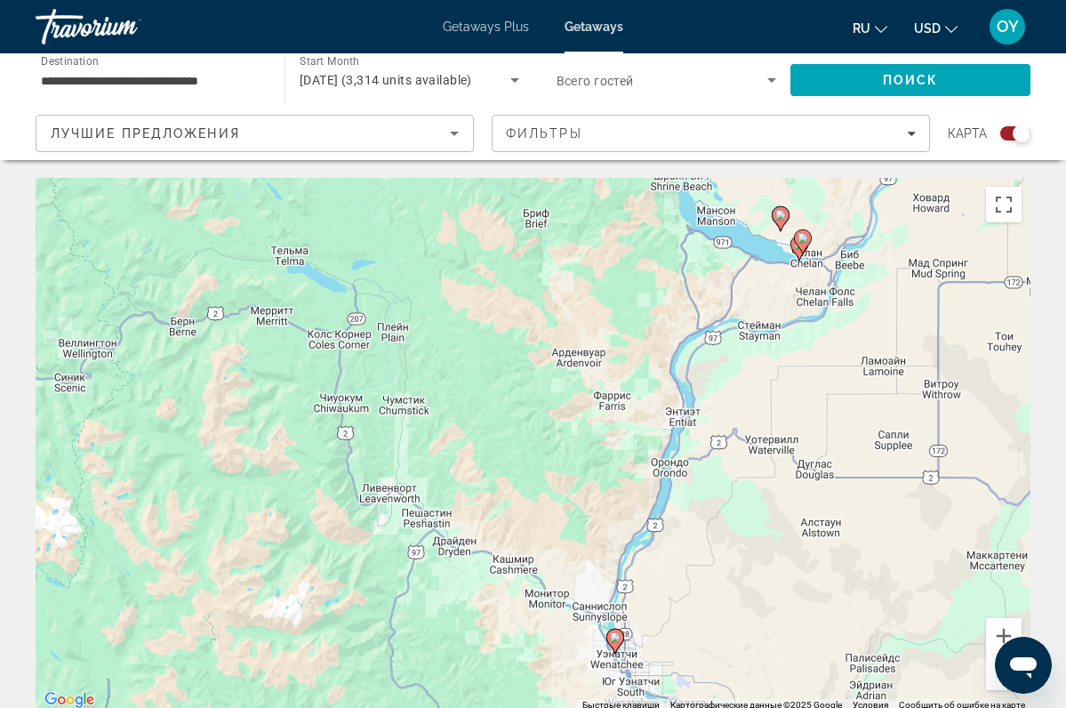
drag, startPoint x: 490, startPoint y: 416, endPoint x: 574, endPoint y: 625, distance: 225.1
click at [574, 628] on div "Для навигации используйте клавиши со стрелками. Чтобы активировать перетаскиван…" at bounding box center [533, 445] width 995 height 534
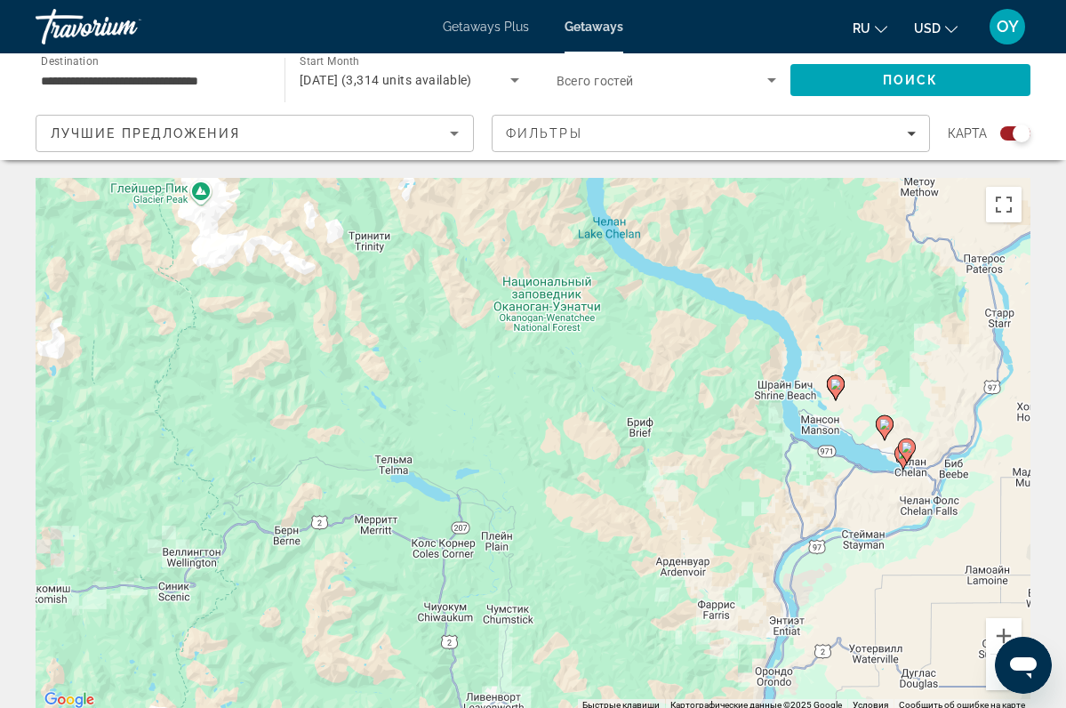
drag, startPoint x: 530, startPoint y: 423, endPoint x: 631, endPoint y: 642, distance: 241.1
click at [631, 642] on div "Для навигации используйте клавиши со стрелками. Чтобы активировать перетаскиван…" at bounding box center [533, 445] width 995 height 534
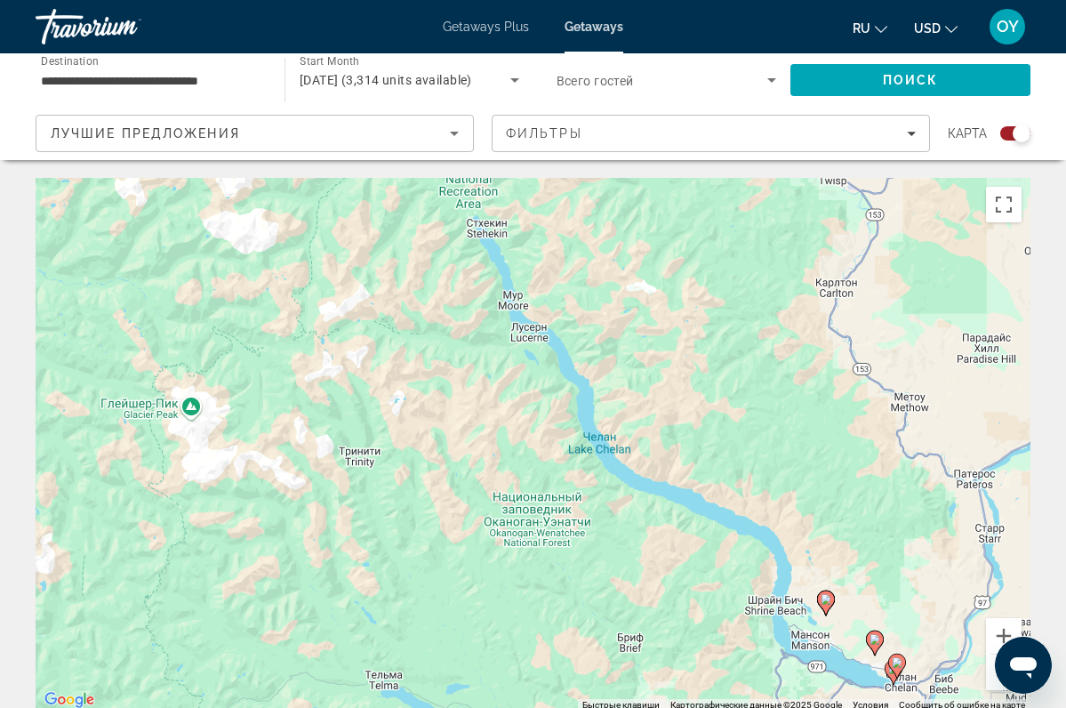
drag, startPoint x: 629, startPoint y: 415, endPoint x: 620, endPoint y: 616, distance: 201.2
click at [619, 618] on div "Для навигации используйте клавиши со стрелками. Чтобы активировать перетаскиван…" at bounding box center [533, 445] width 995 height 534
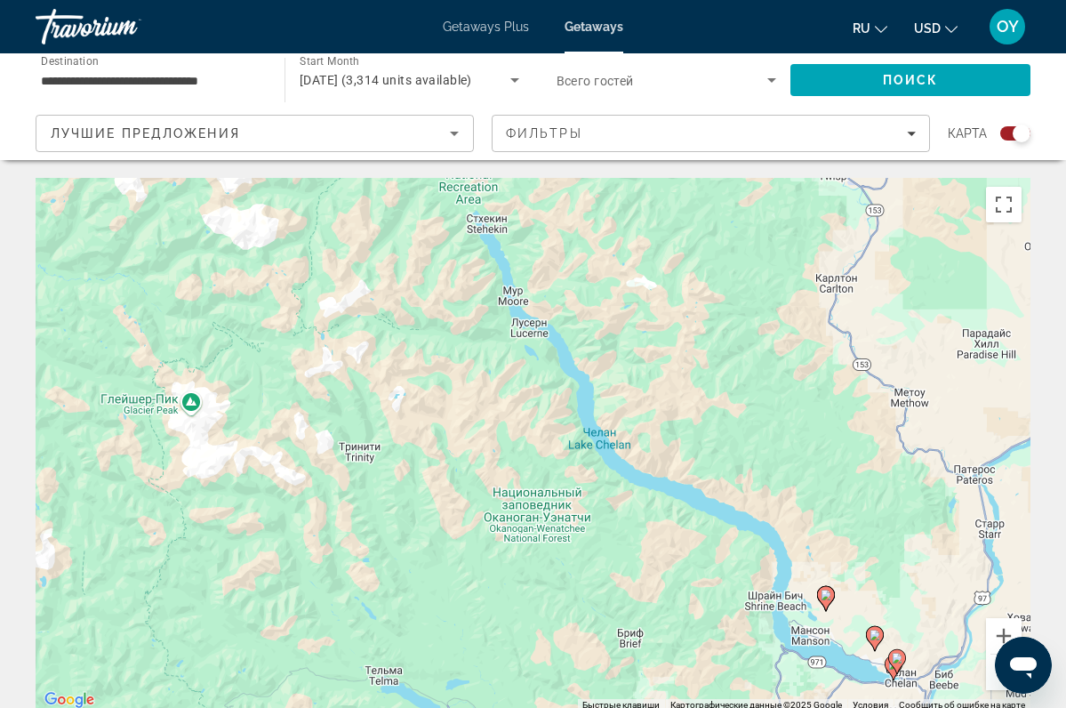
click at [994, 671] on button "Уменьшить" at bounding box center [1004, 672] width 36 height 36
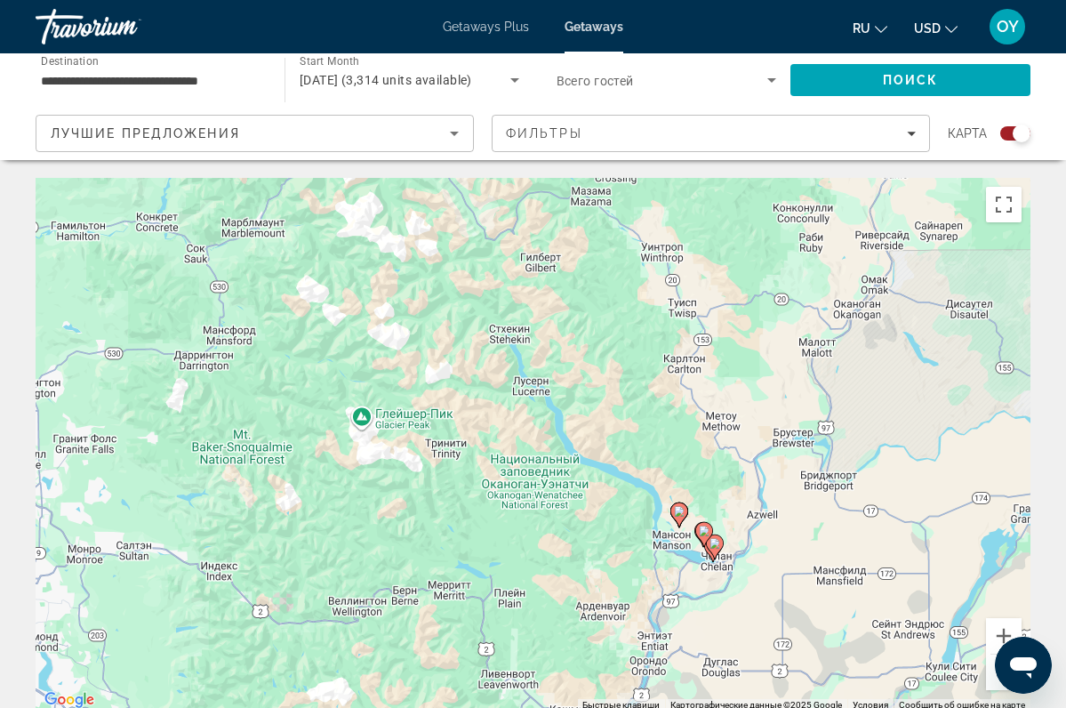
click at [995, 673] on button "Уменьшить" at bounding box center [1004, 672] width 36 height 36
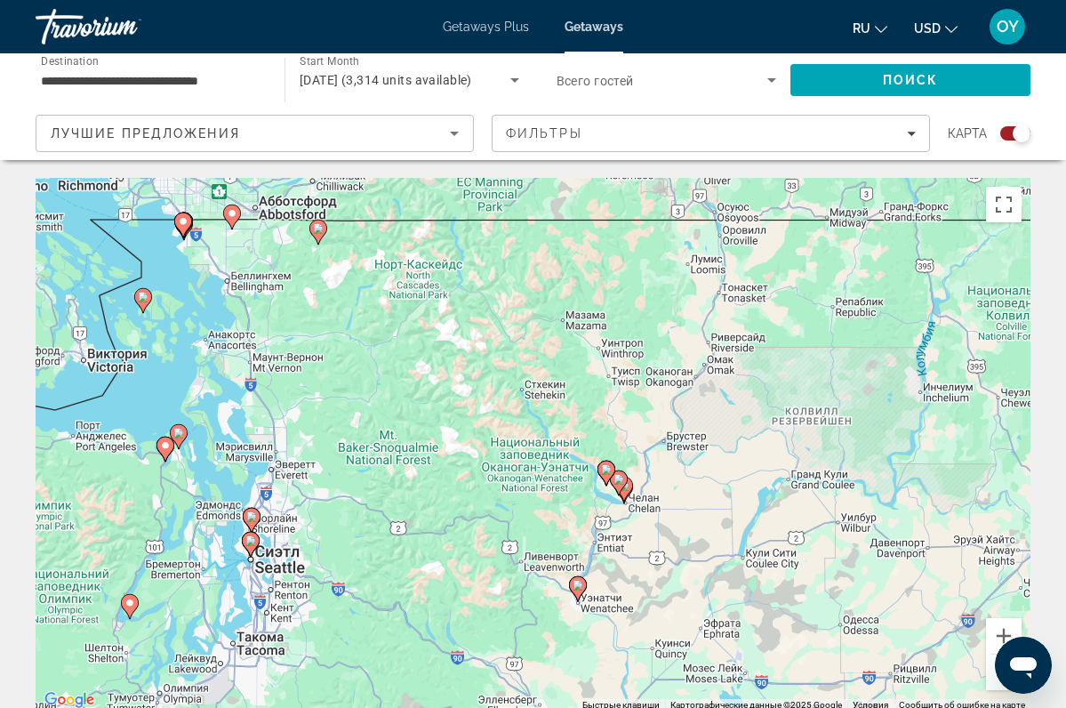
click at [543, 576] on div "Для навигации используйте клавиши со стрелками. Чтобы активировать перетаскиван…" at bounding box center [533, 445] width 995 height 534
click at [998, 628] on button "Увеличить" at bounding box center [1004, 636] width 36 height 36
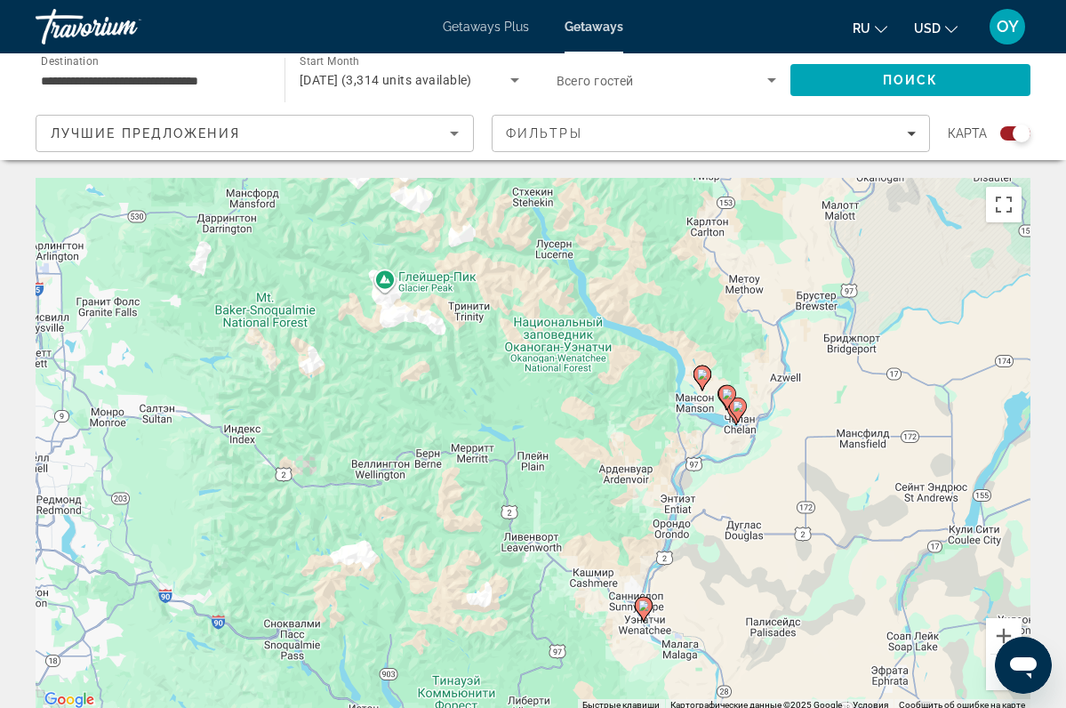
drag, startPoint x: 538, startPoint y: 646, endPoint x: 561, endPoint y: 507, distance: 140.6
click at [561, 507] on div "Для навигации используйте клавиши со стрелками. Чтобы активировать перетаскиван…" at bounding box center [533, 445] width 995 height 534
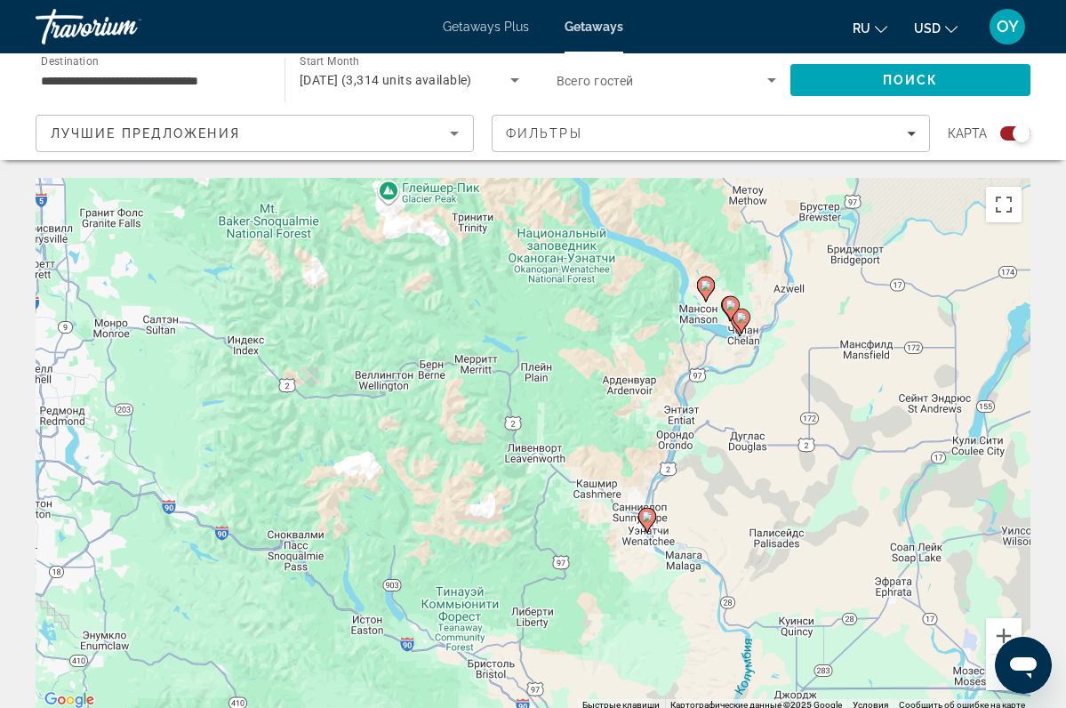
drag, startPoint x: 565, startPoint y: 536, endPoint x: 567, endPoint y: 429, distance: 107.6
click at [567, 428] on div "Для навигации используйте клавиши со стрелками. Чтобы активировать перетаскиван…" at bounding box center [533, 445] width 995 height 534
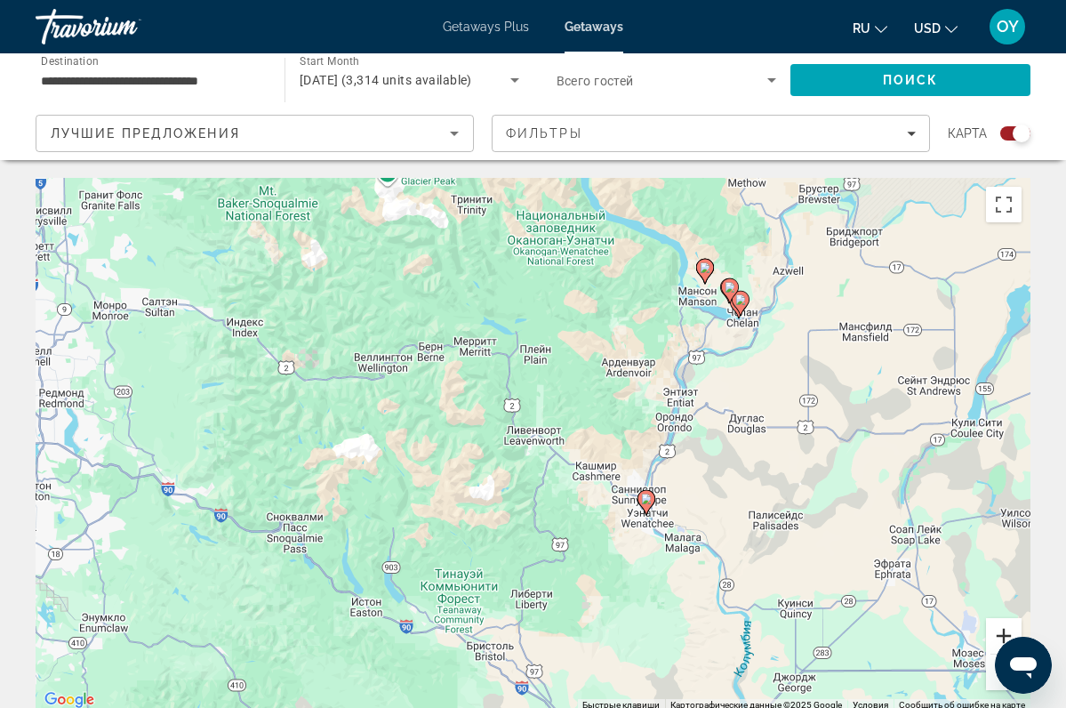
click at [993, 622] on button "Увеличить" at bounding box center [1004, 636] width 36 height 36
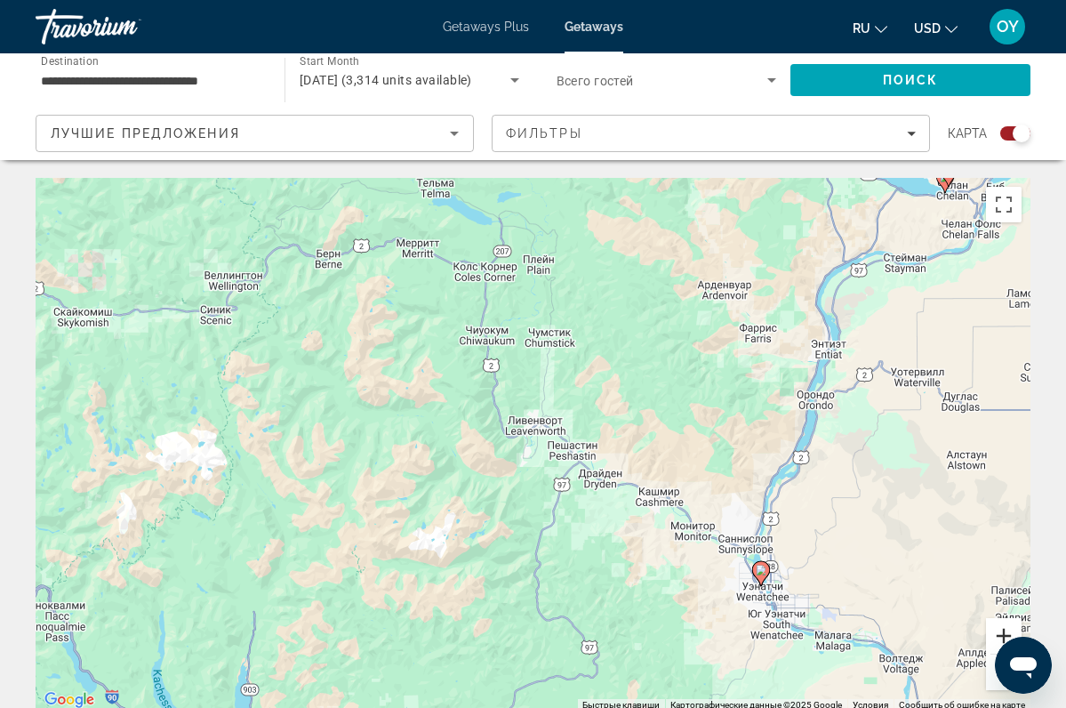
click at [993, 622] on button "Увеличить" at bounding box center [1004, 636] width 36 height 36
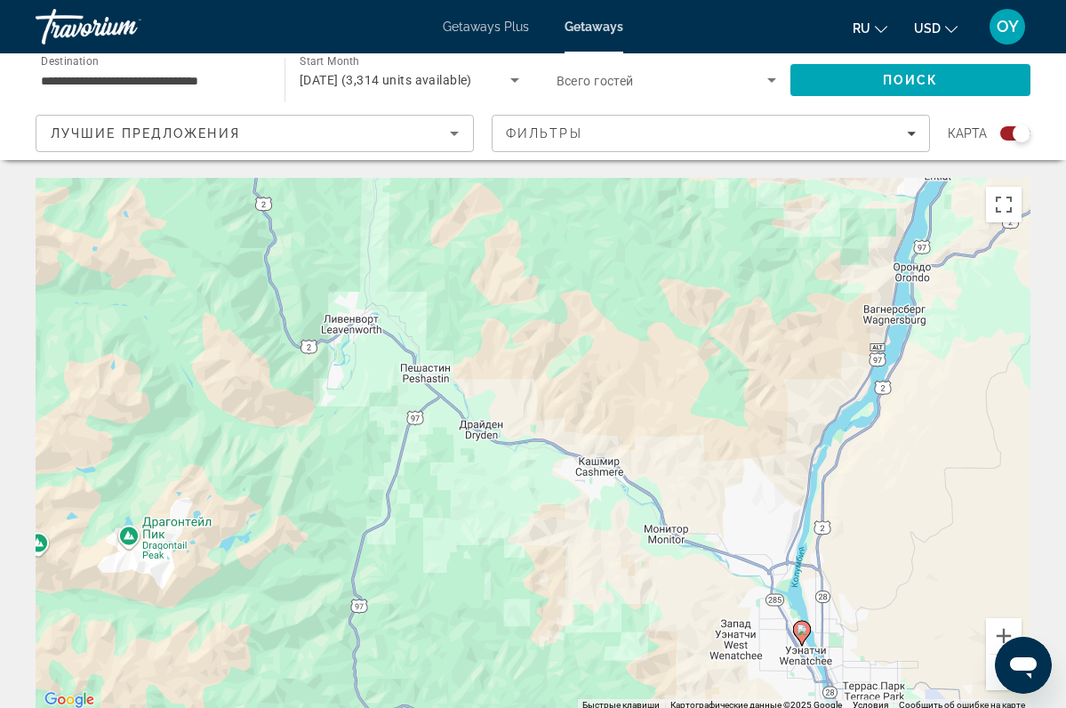
drag, startPoint x: 829, startPoint y: 533, endPoint x: 642, endPoint y: 450, distance: 204.2
click at [642, 450] on div "Для навигации используйте клавиши со стрелками. Чтобы активировать перетаскиван…" at bounding box center [533, 445] width 995 height 534
click at [800, 634] on image "Main content" at bounding box center [802, 629] width 11 height 11
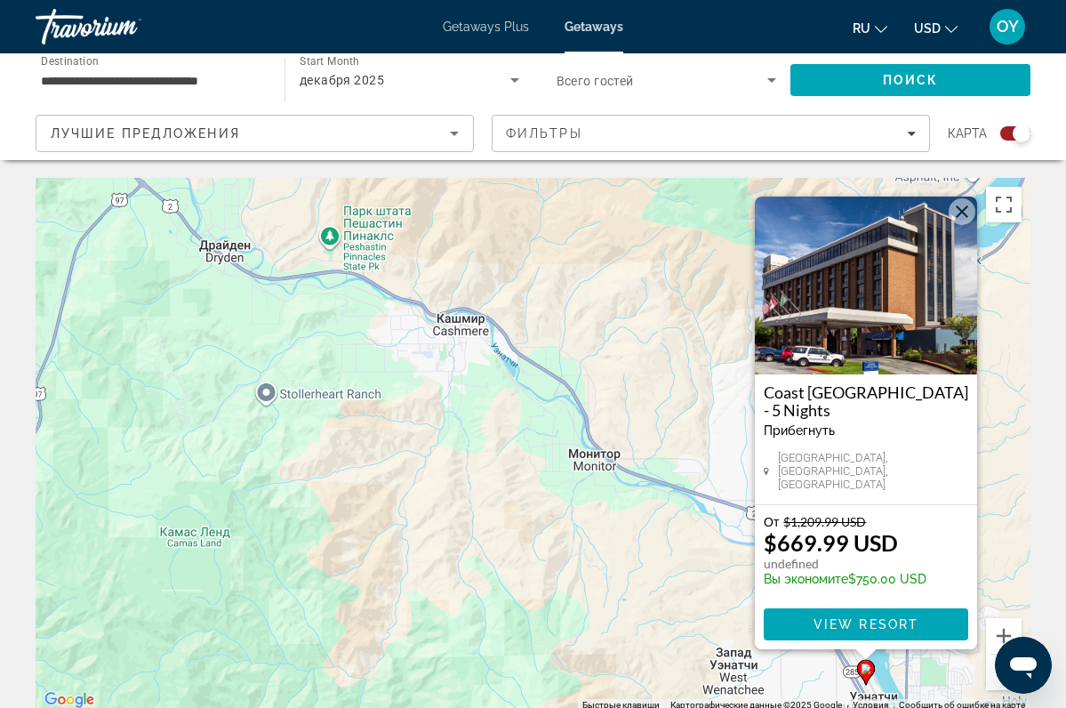
click at [924, 290] on img "Main content" at bounding box center [866, 286] width 222 height 178
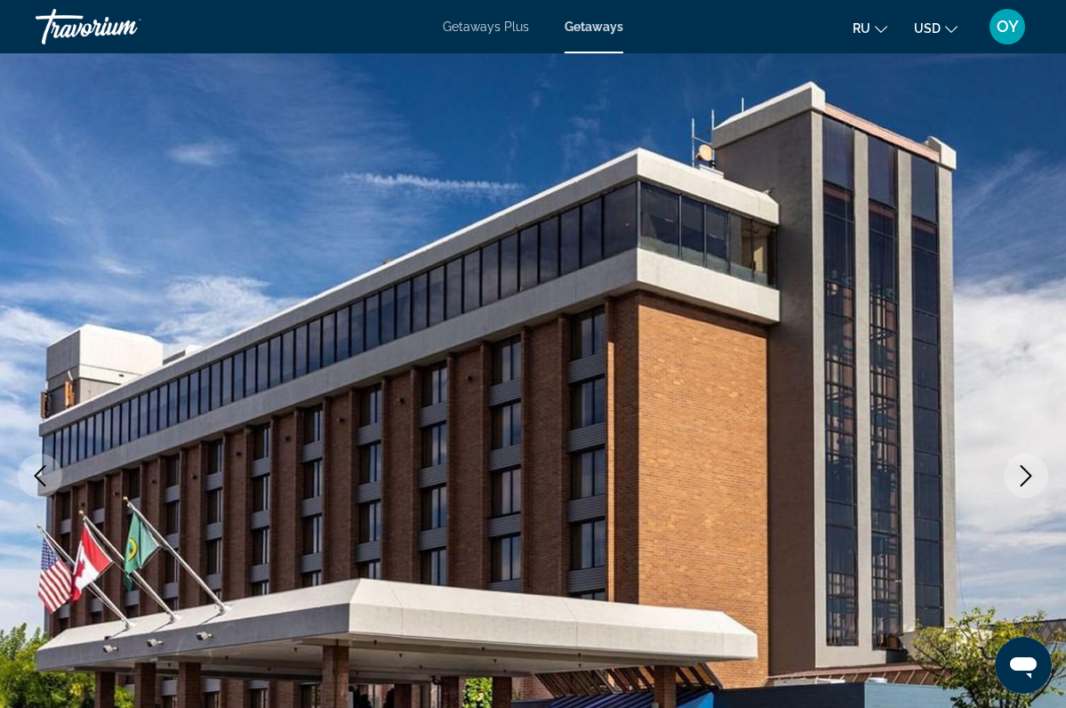
click at [1021, 479] on icon "Next image" at bounding box center [1025, 475] width 21 height 21
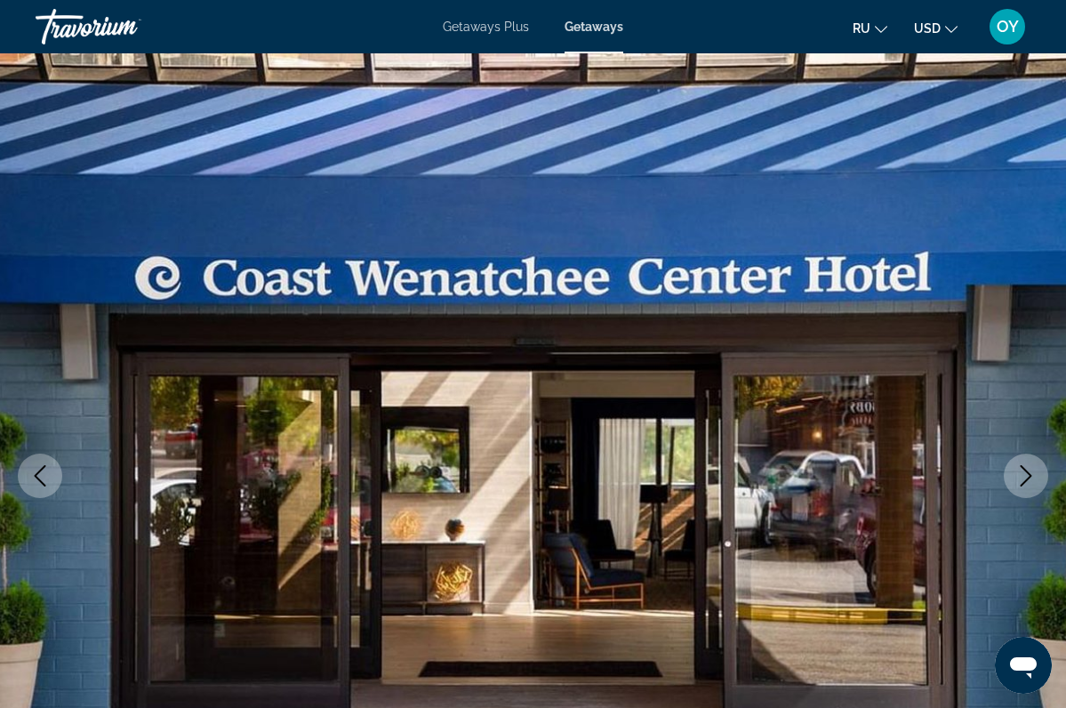
click at [1021, 479] on icon "Next image" at bounding box center [1025, 475] width 21 height 21
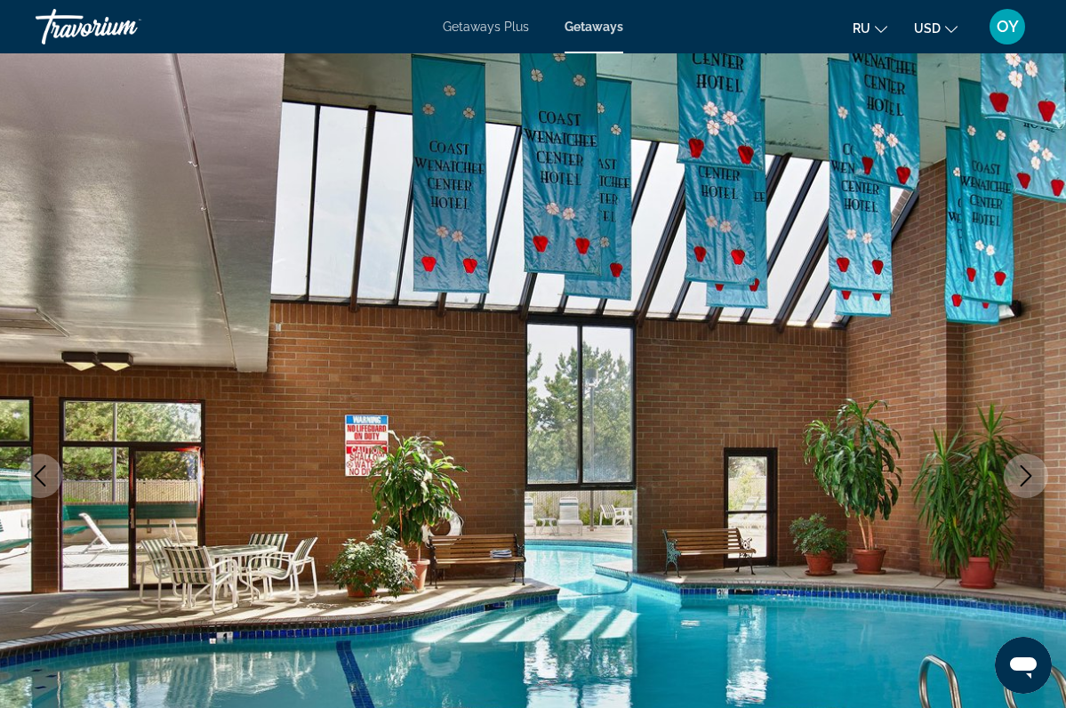
click at [1021, 479] on icon "Next image" at bounding box center [1025, 475] width 21 height 21
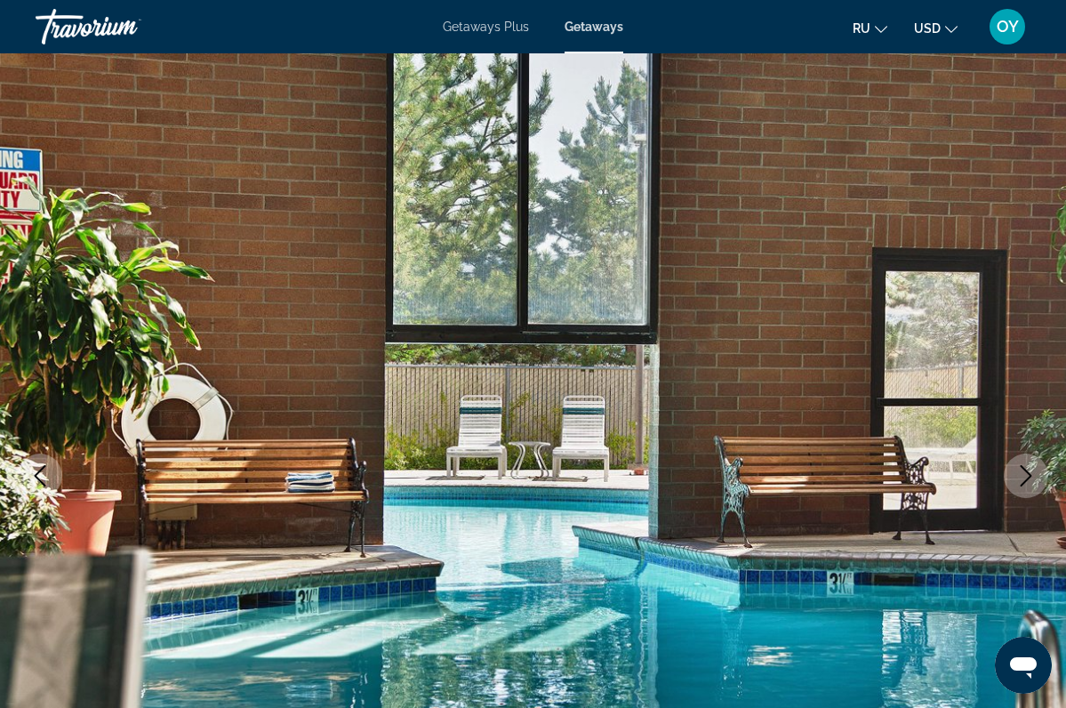
click at [1021, 479] on icon "Next image" at bounding box center [1025, 475] width 21 height 21
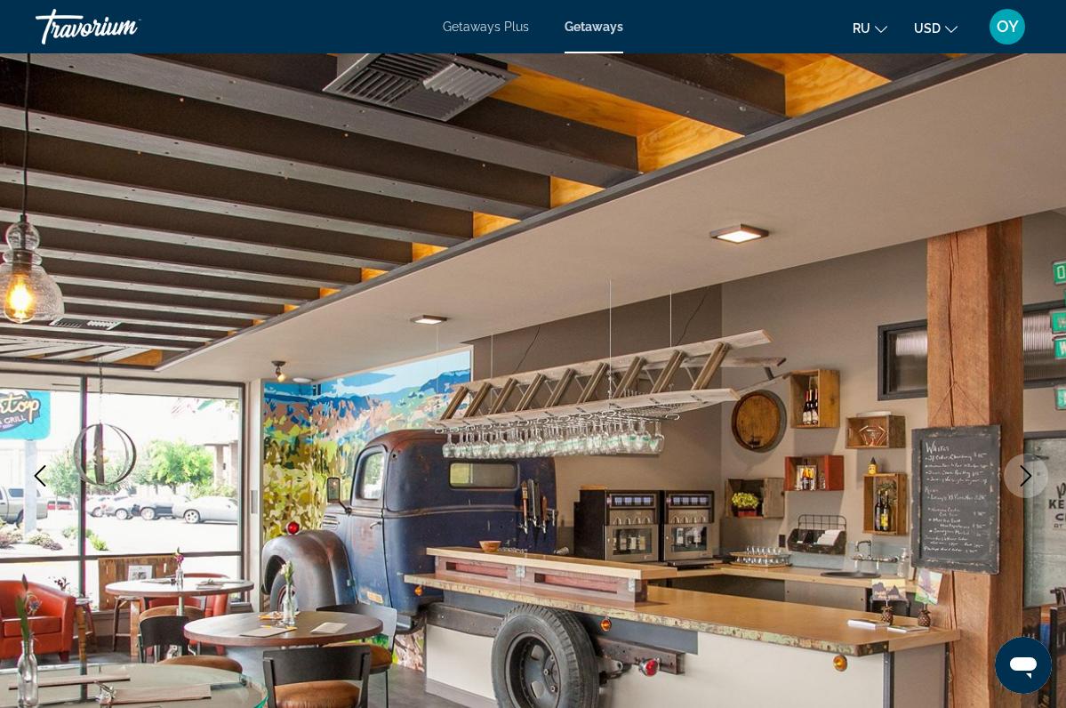
click at [1021, 479] on icon "Next image" at bounding box center [1025, 475] width 21 height 21
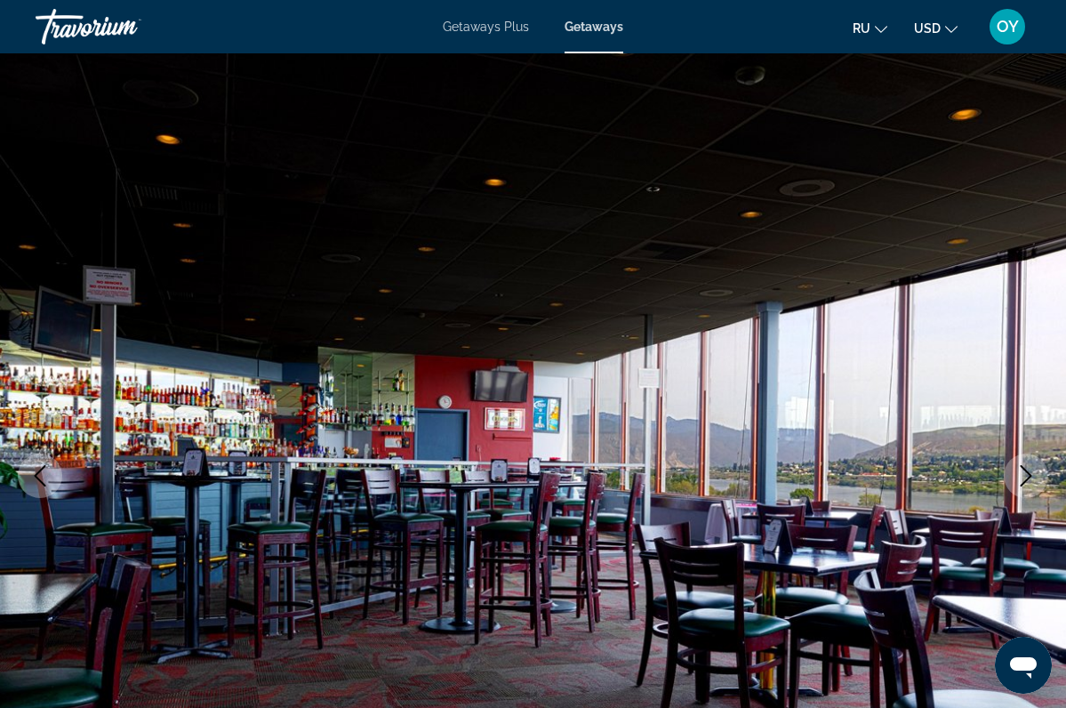
click at [1021, 479] on icon "Next image" at bounding box center [1025, 475] width 21 height 21
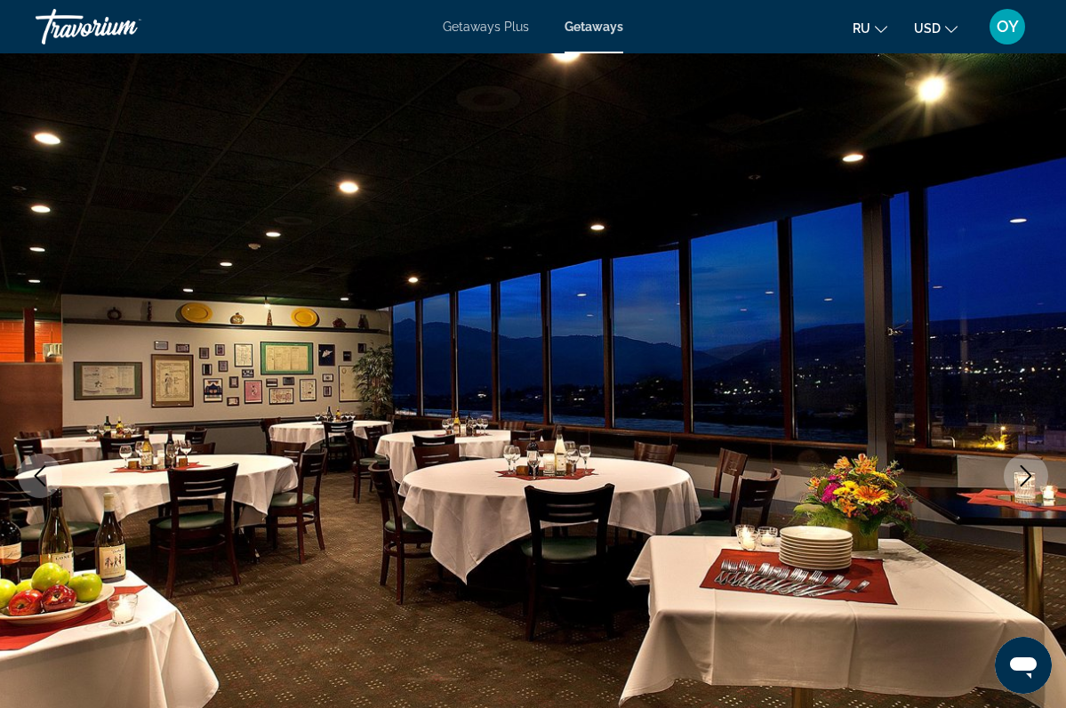
click at [1021, 479] on icon "Next image" at bounding box center [1025, 475] width 21 height 21
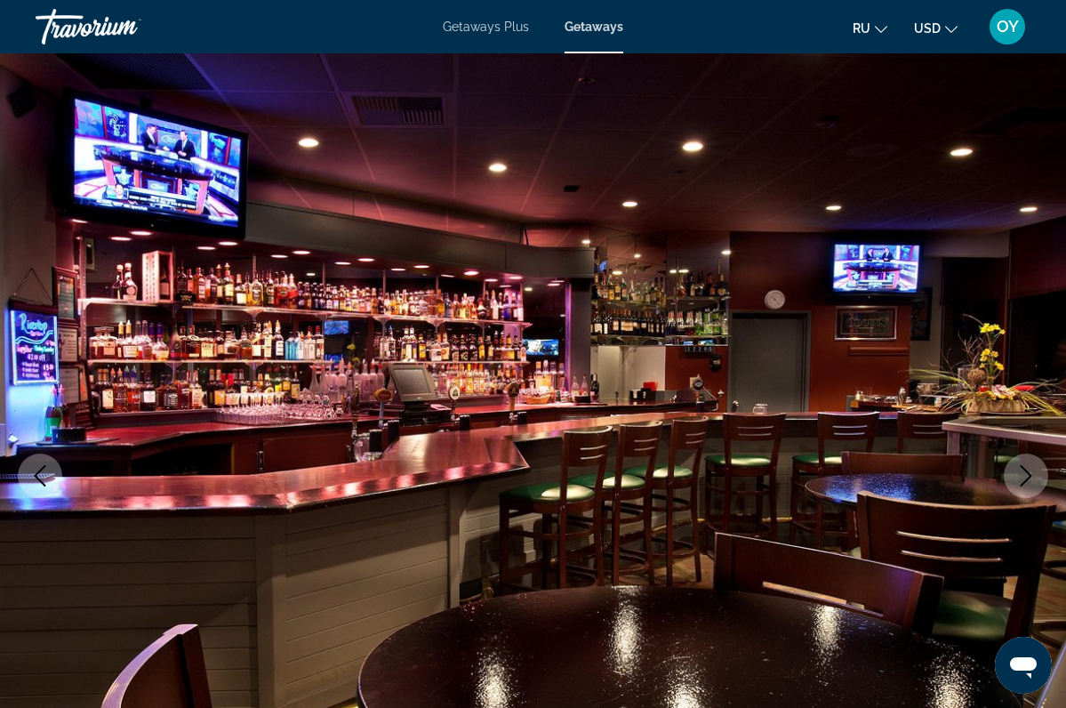
click at [1021, 479] on icon "Next image" at bounding box center [1025, 475] width 21 height 21
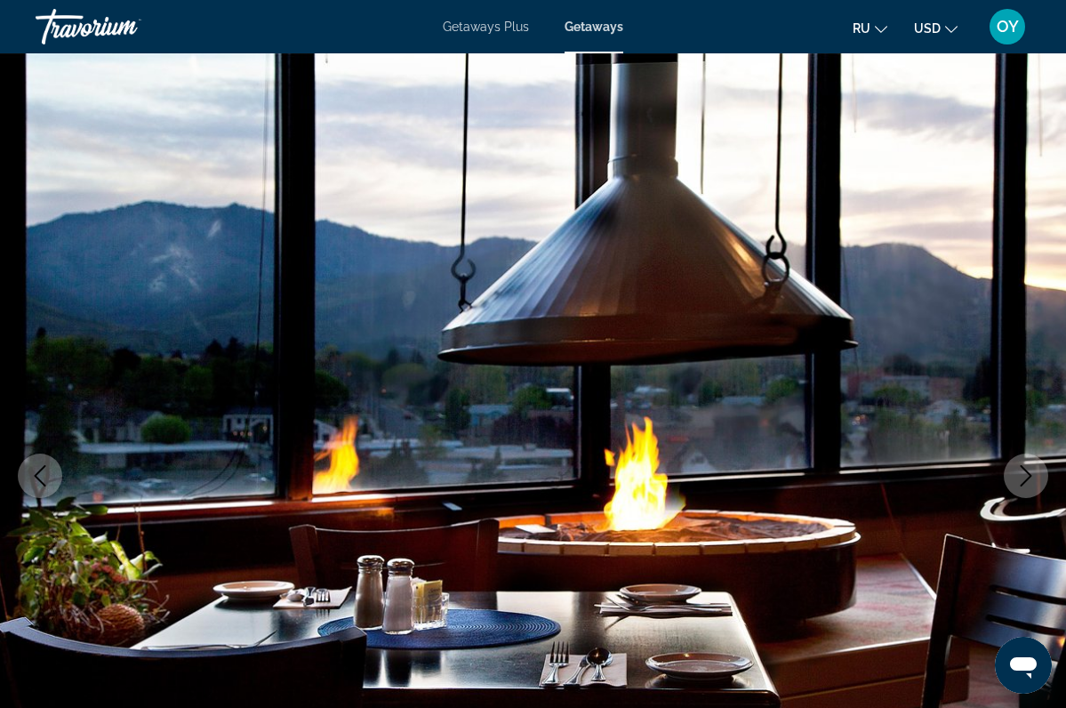
click at [1020, 479] on icon "Next image" at bounding box center [1025, 475] width 21 height 21
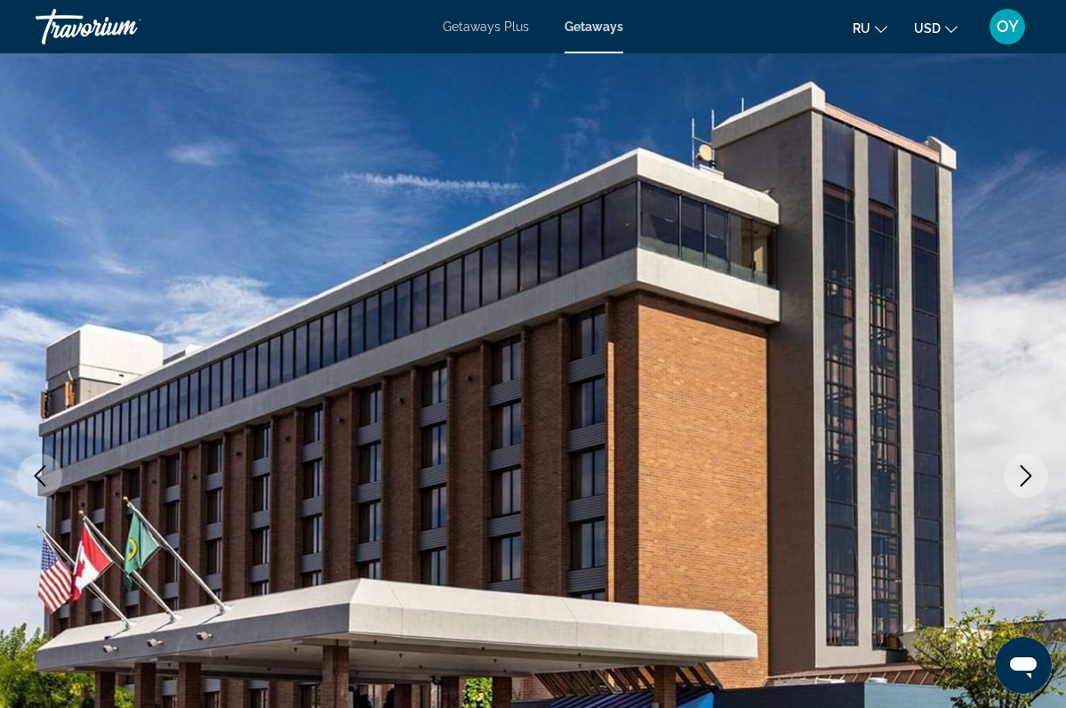
click at [1020, 479] on icon "Next image" at bounding box center [1025, 475] width 21 height 21
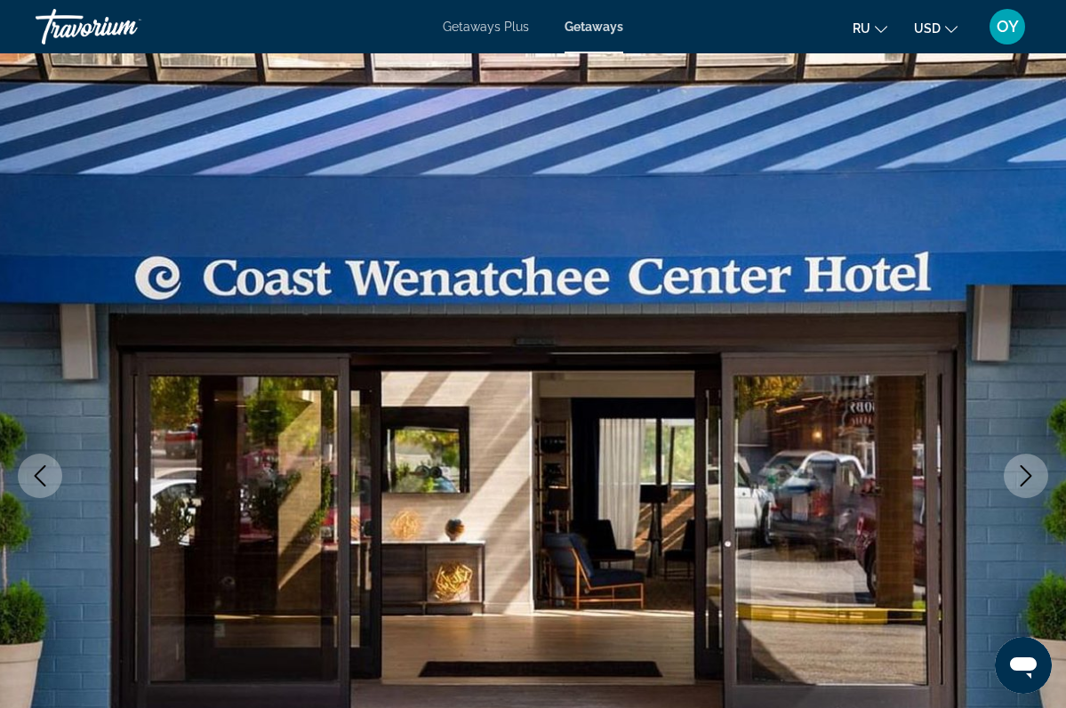
click at [1020, 479] on icon "Next image" at bounding box center [1025, 475] width 21 height 21
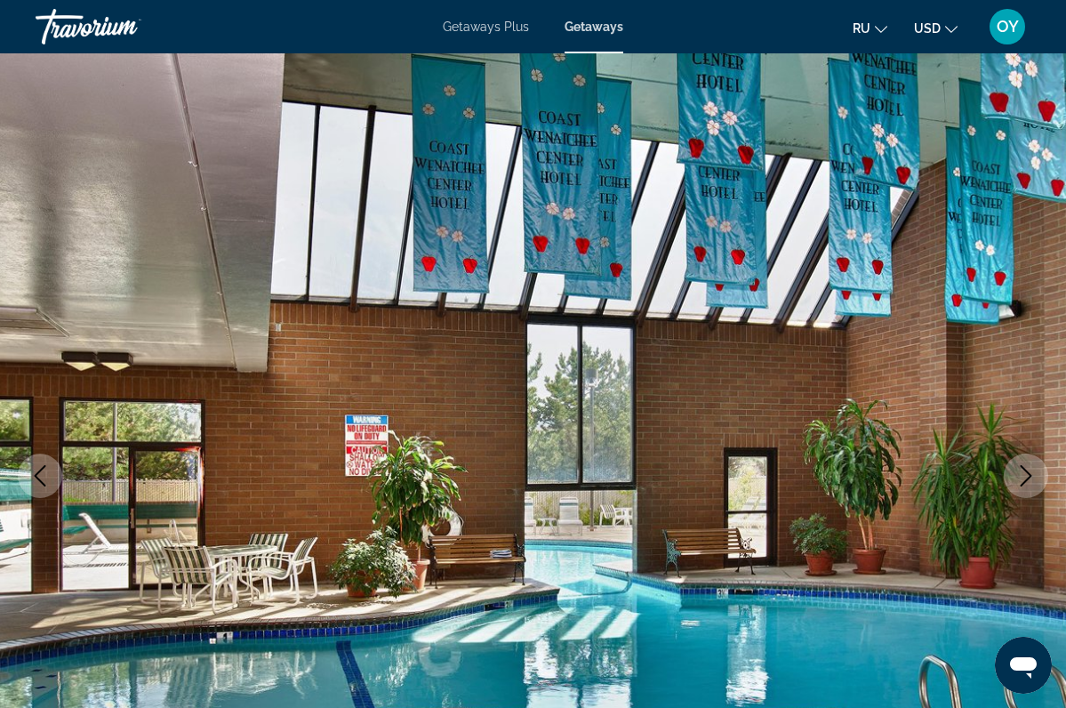
click at [1020, 479] on icon "Next image" at bounding box center [1025, 475] width 21 height 21
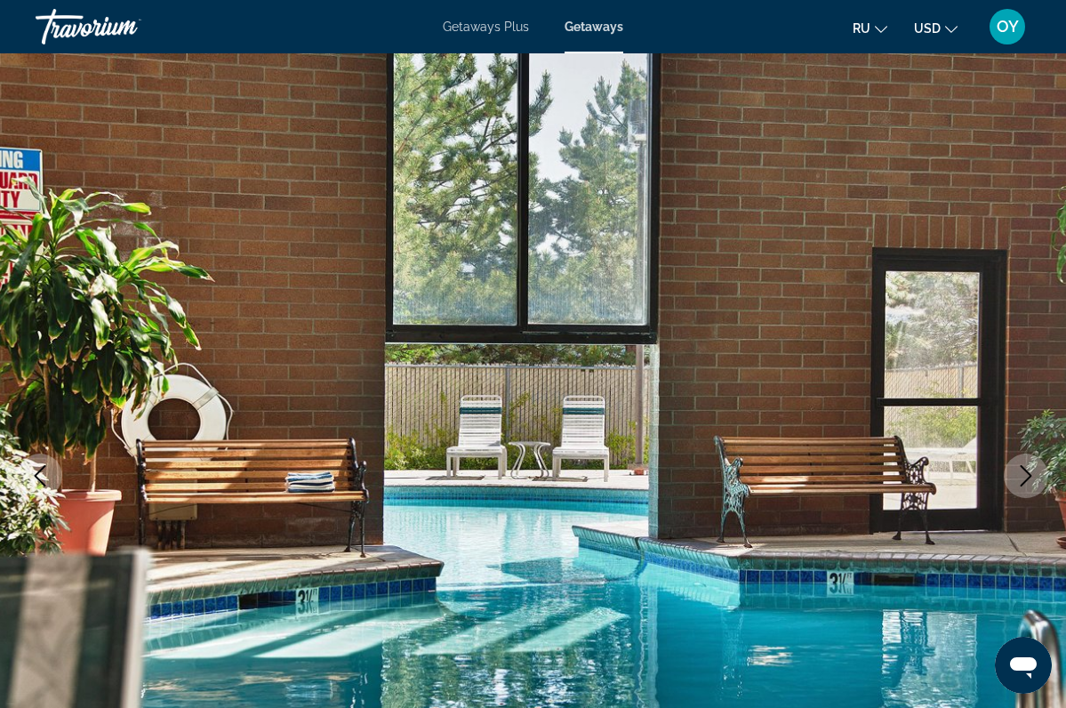
click at [1020, 479] on icon "Next image" at bounding box center [1025, 475] width 21 height 21
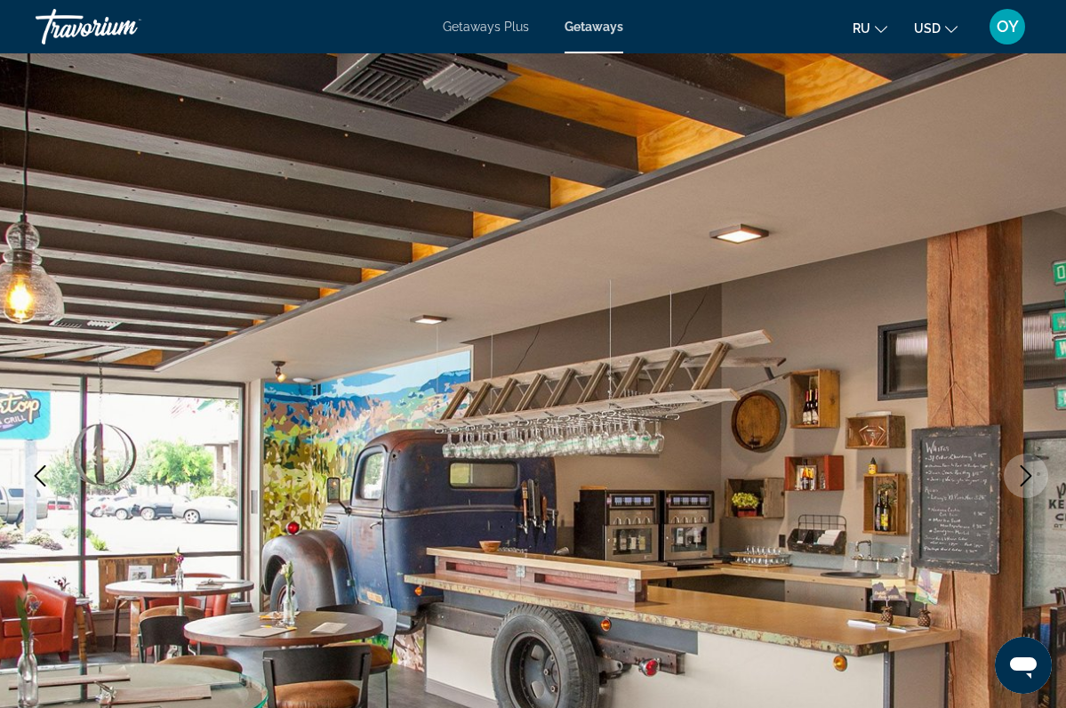
click at [1020, 479] on icon "Next image" at bounding box center [1025, 475] width 21 height 21
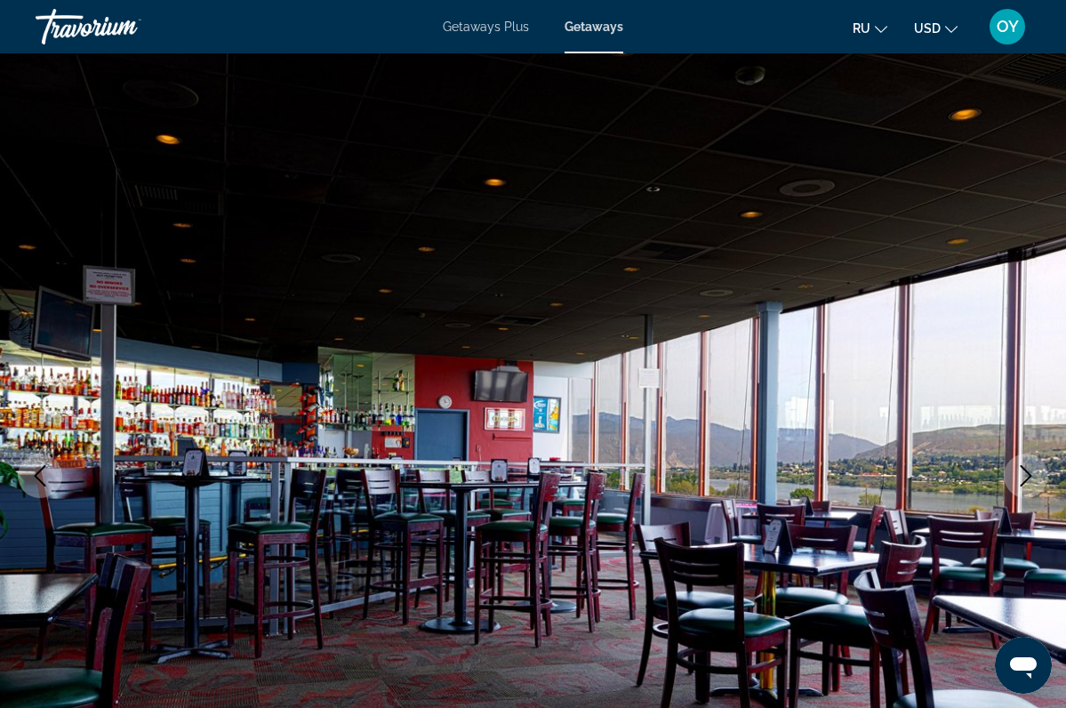
click at [1020, 479] on icon "Next image" at bounding box center [1025, 475] width 21 height 21
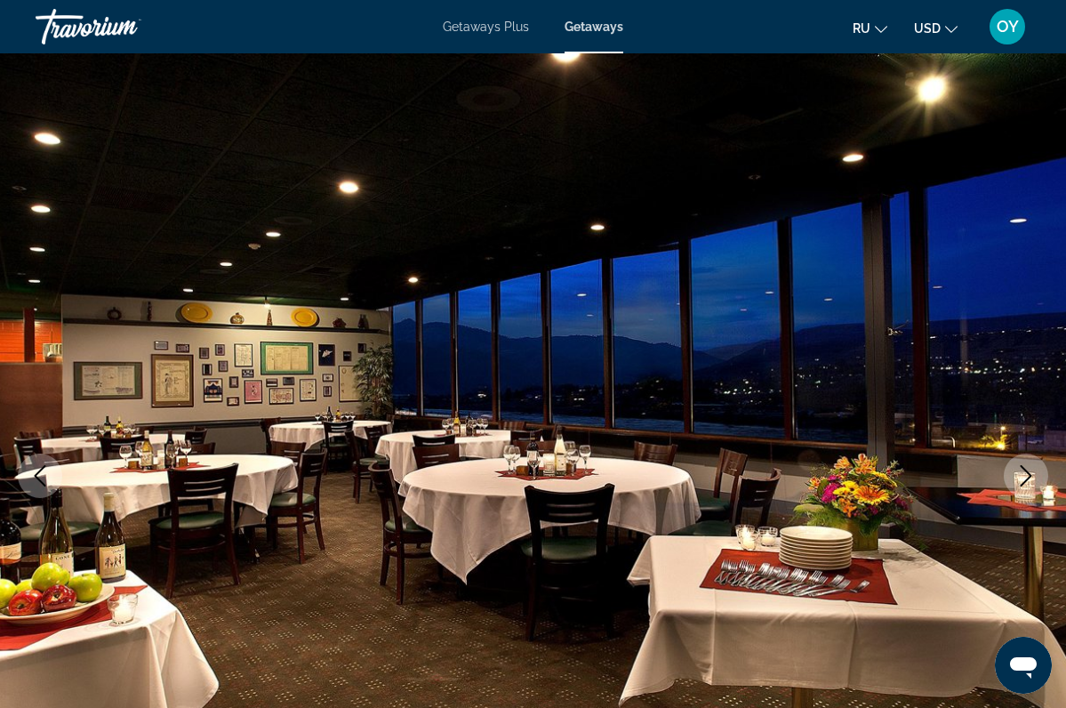
click at [1020, 479] on icon "Next image" at bounding box center [1025, 475] width 21 height 21
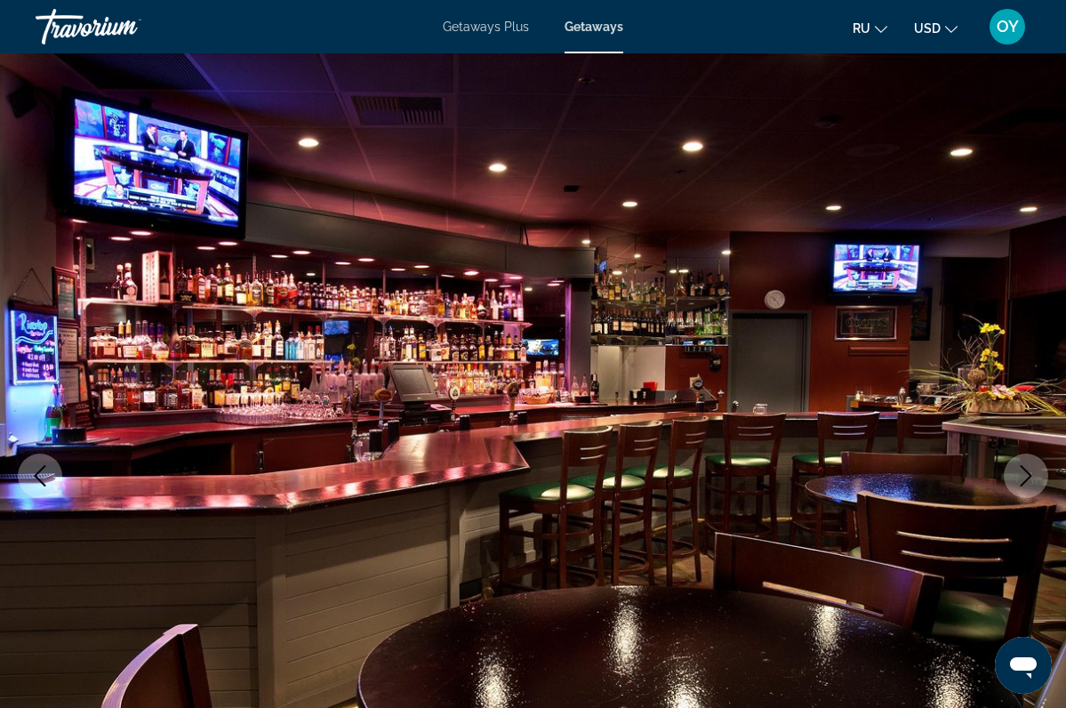
click at [1020, 479] on icon "Next image" at bounding box center [1025, 475] width 21 height 21
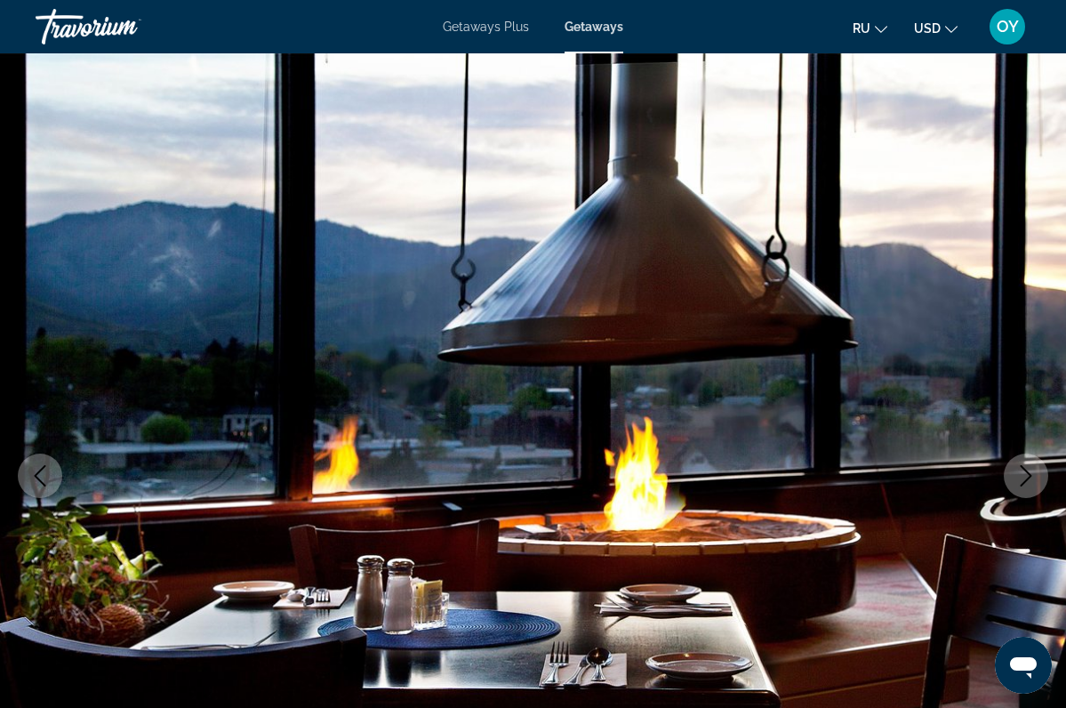
click at [1020, 479] on icon "Next image" at bounding box center [1025, 475] width 21 height 21
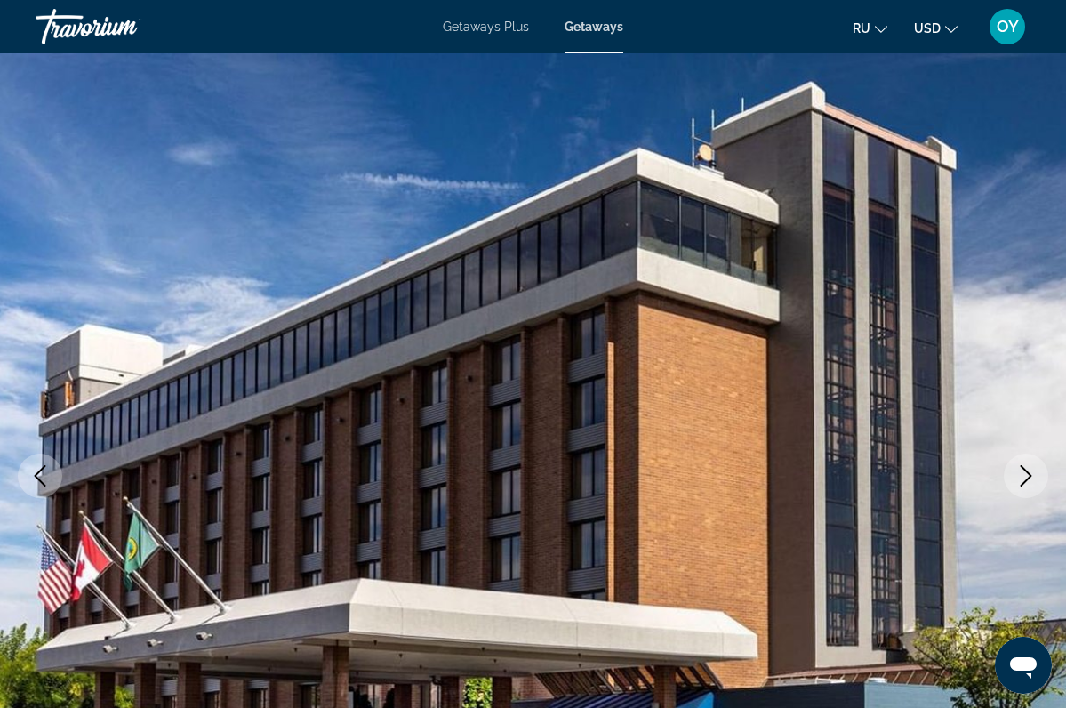
click at [1020, 479] on icon "Next image" at bounding box center [1025, 475] width 21 height 21
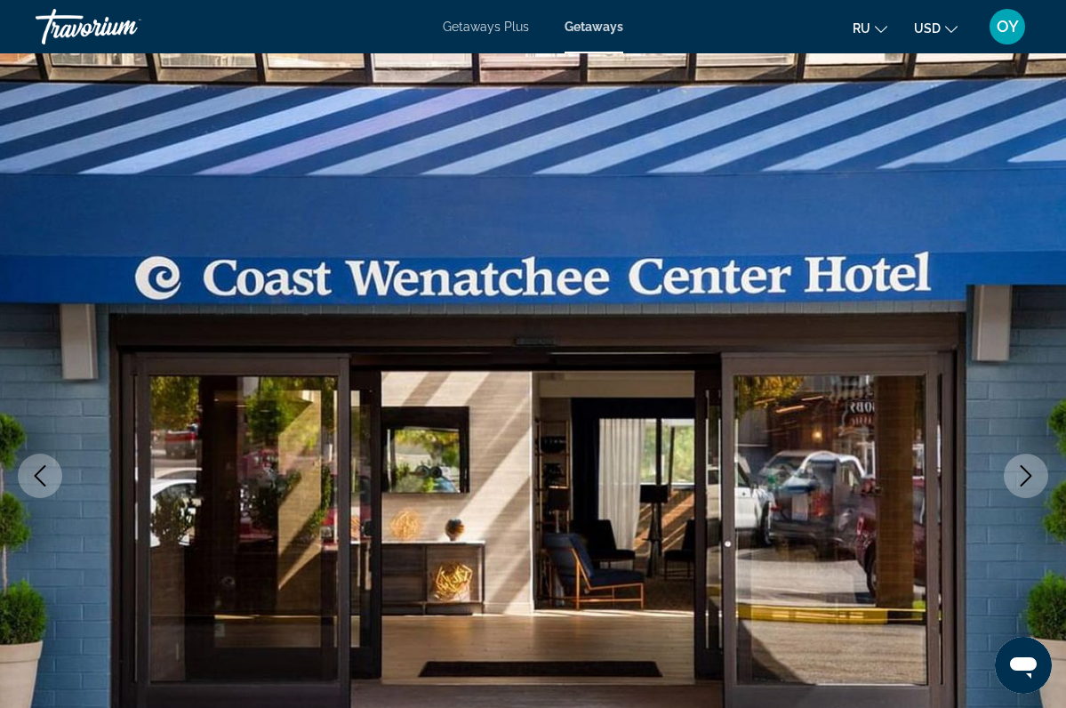
click at [445, 29] on span "Getaways Plus" at bounding box center [486, 27] width 86 height 14
